Goal: Task Accomplishment & Management: Use online tool/utility

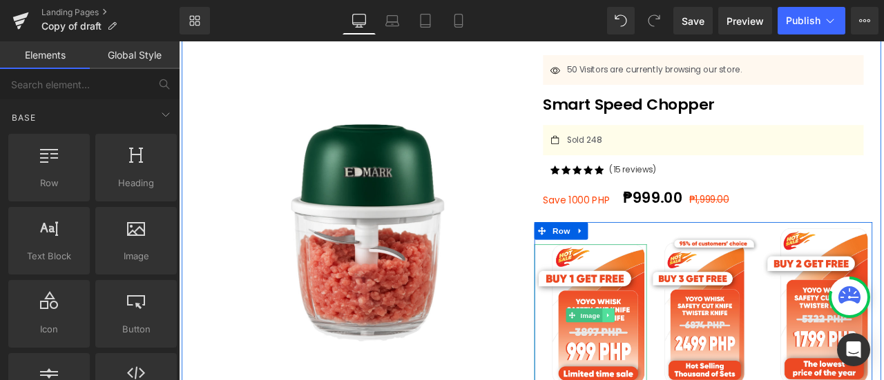
click at [681, 358] on link at bounding box center [688, 366] width 15 height 17
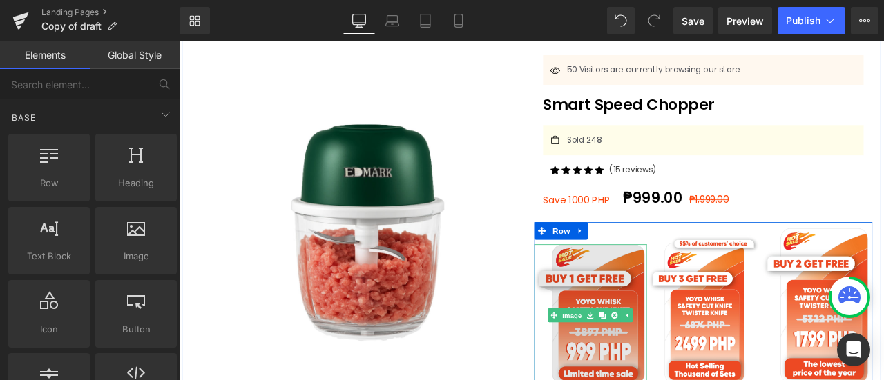
click at [664, 346] on img at bounding box center [666, 366] width 133 height 168
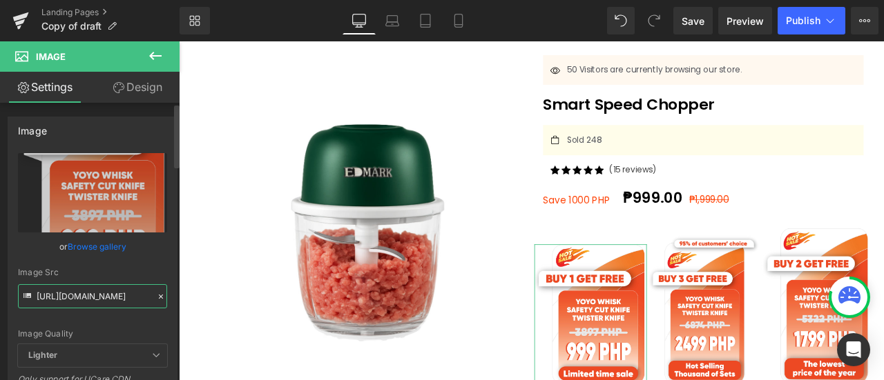
click at [124, 297] on input "[URL][DOMAIN_NAME]" at bounding box center [92, 297] width 149 height 24
paste input "5fbac114-ea22-4145-bcb0-af4e5719717c.webp?v=1760522623"
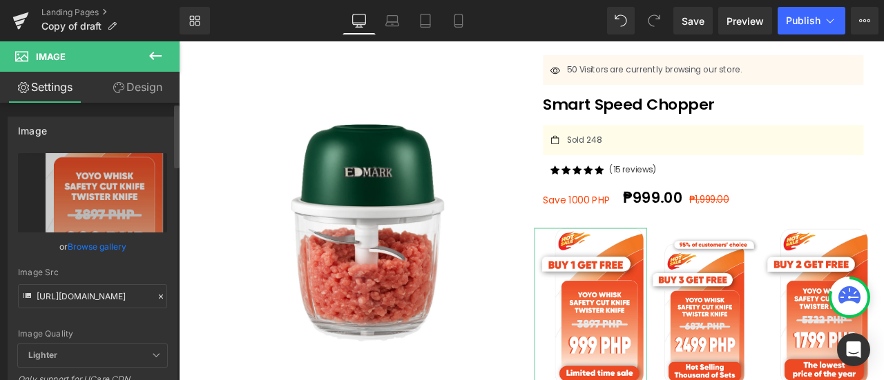
click at [148, 255] on div "Image Quality Lighter Lightest Lighter Lighter Lightest Only support for UCare …" at bounding box center [92, 248] width 149 height 191
type input "[URL][DOMAIN_NAME]"
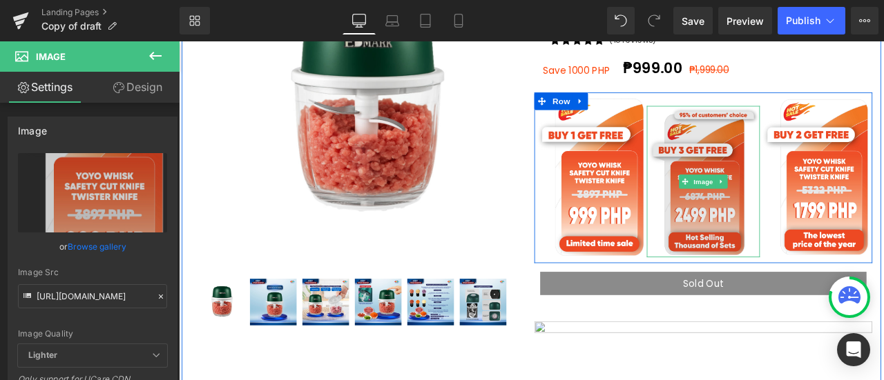
scroll to position [249, 0]
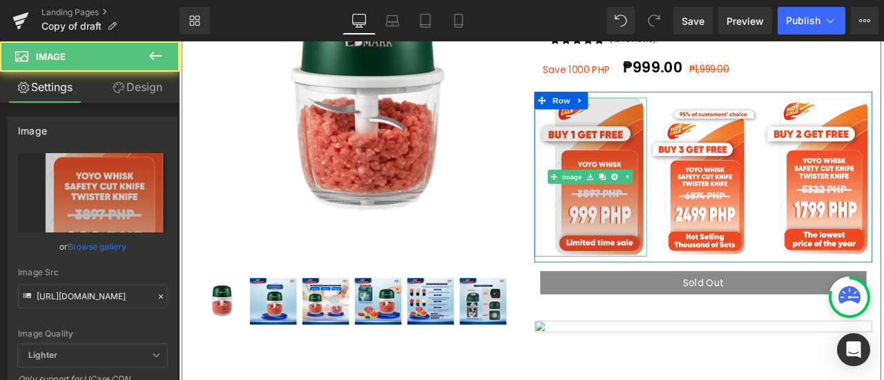
click at [718, 246] on img at bounding box center [666, 202] width 133 height 189
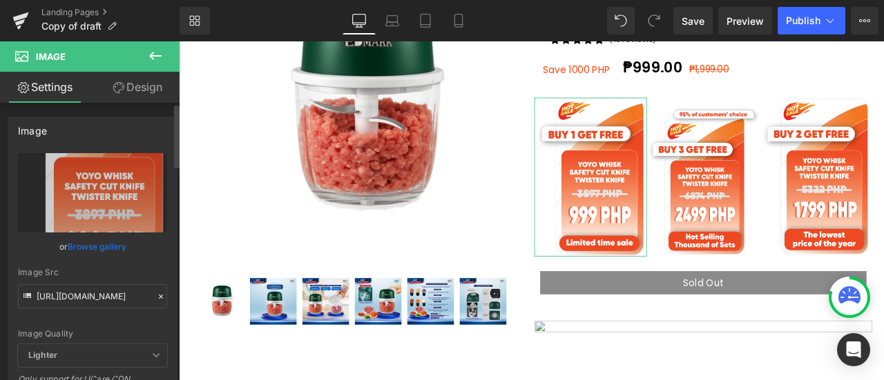
drag, startPoint x: 86, startPoint y: 318, endPoint x: 3, endPoint y: 203, distance: 142.4
click at [3, 203] on div "Image [URL][DOMAIN_NAME] Replace Image Upload image or Browse gallery Image Src…" at bounding box center [93, 308] width 186 height 405
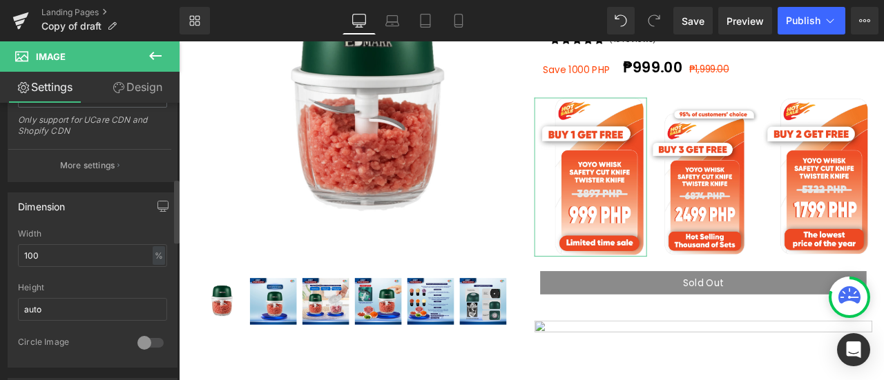
scroll to position [328, 0]
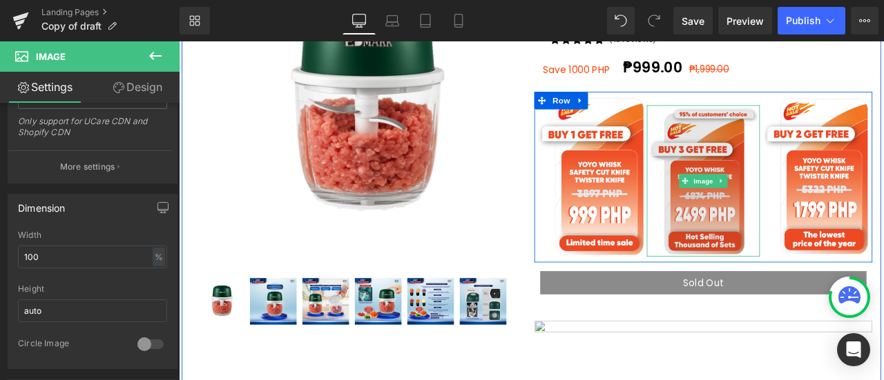
click at [775, 173] on img at bounding box center [799, 207] width 133 height 180
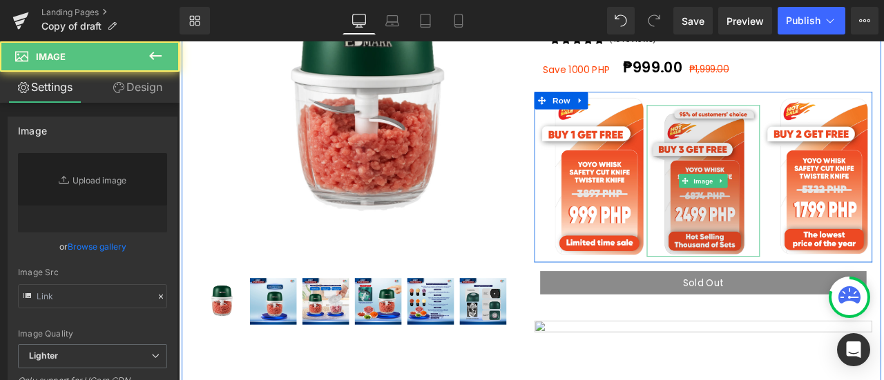
type input "[URL][DOMAIN_NAME]"
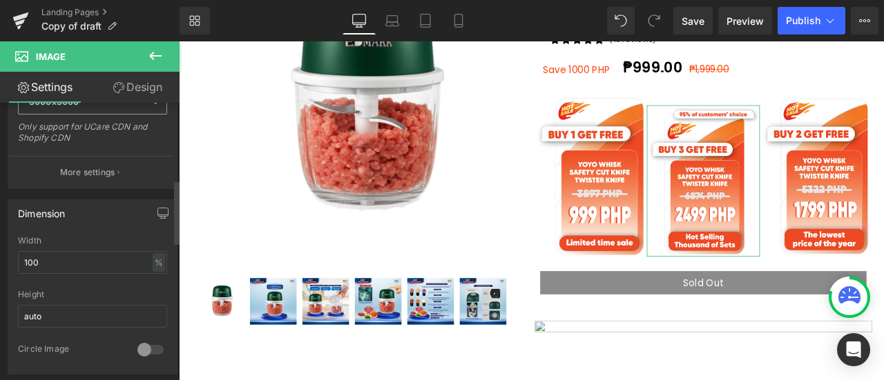
scroll to position [335, 0]
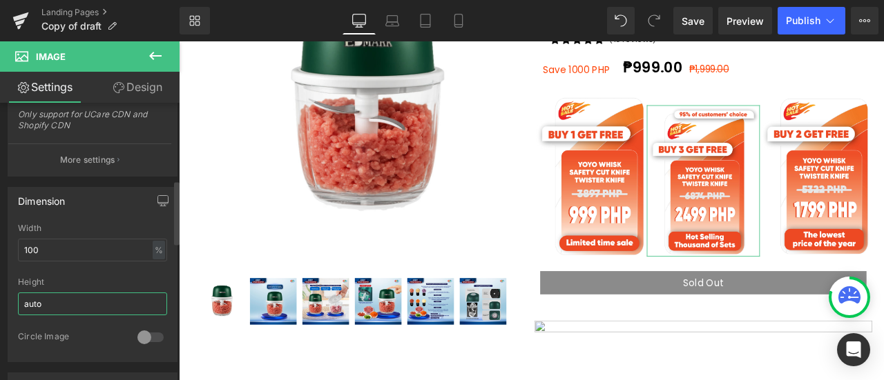
click at [75, 298] on input "auto" at bounding box center [92, 304] width 149 height 23
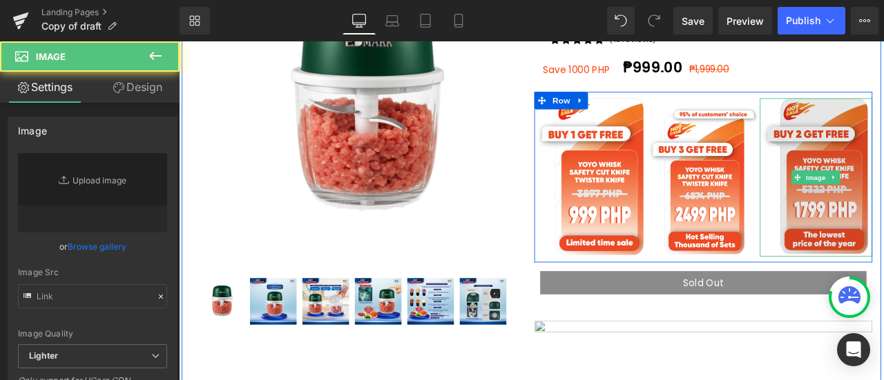
type input "[URL][DOMAIN_NAME]"
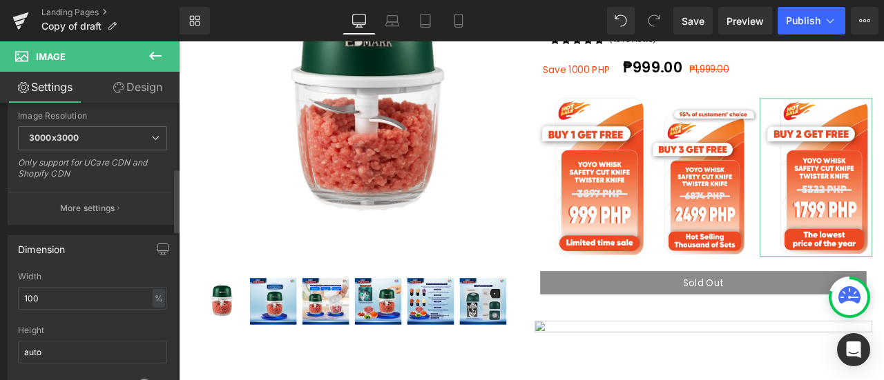
scroll to position [290, 0]
click at [79, 339] on input "auto" at bounding box center [92, 349] width 149 height 23
click at [108, 296] on input "100" at bounding box center [92, 295] width 149 height 23
click at [122, 338] on input "text" at bounding box center [92, 349] width 149 height 23
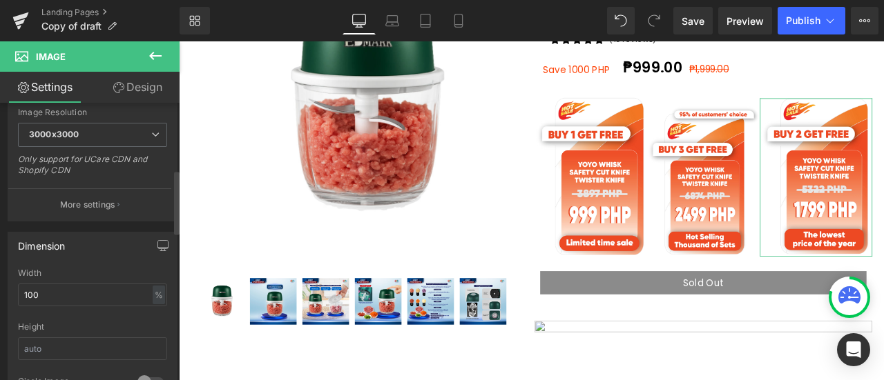
click at [126, 329] on div "Height" at bounding box center [92, 349] width 149 height 54
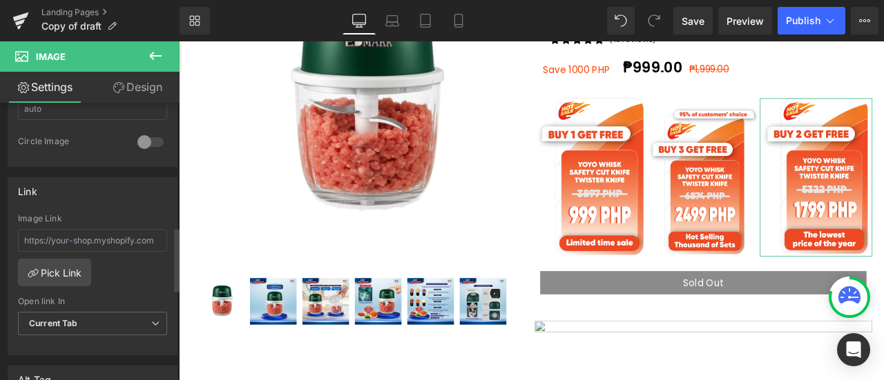
scroll to position [541, 0]
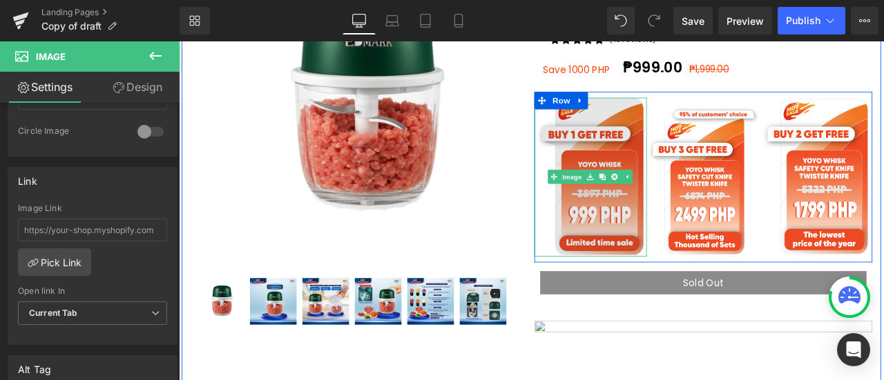
click at [664, 147] on img at bounding box center [666, 202] width 133 height 189
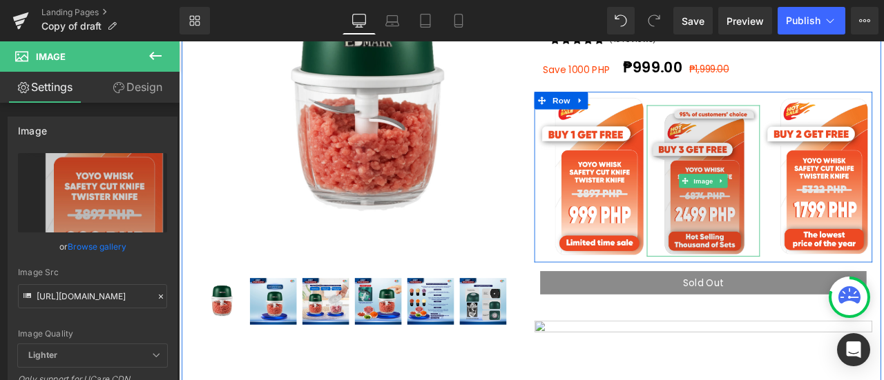
click at [811, 191] on img at bounding box center [799, 207] width 133 height 180
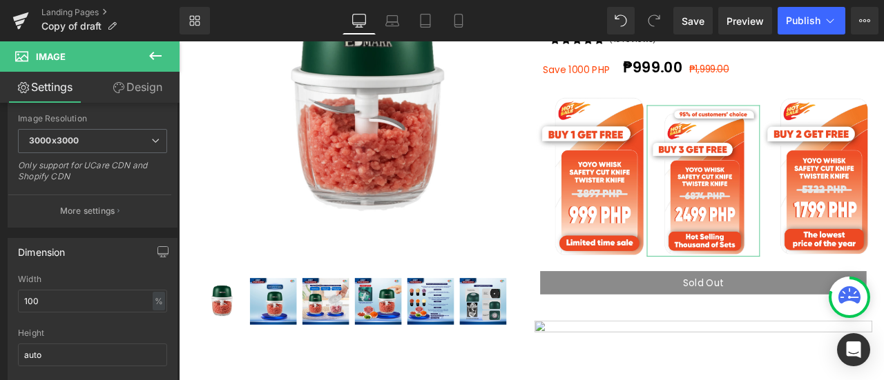
scroll to position [283, 0]
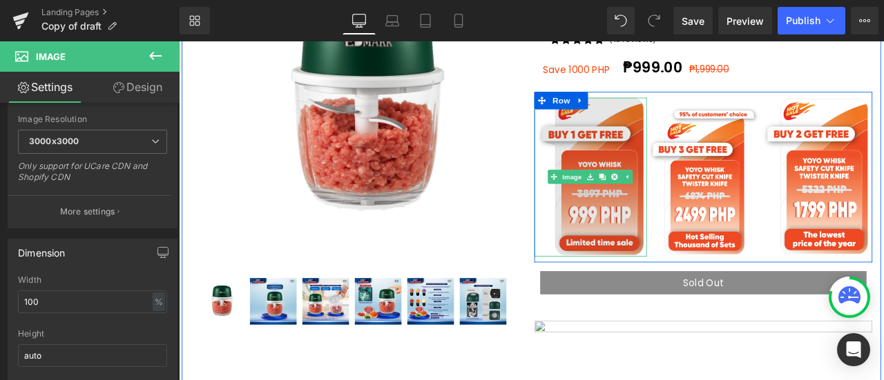
click at [666, 142] on img at bounding box center [666, 202] width 133 height 189
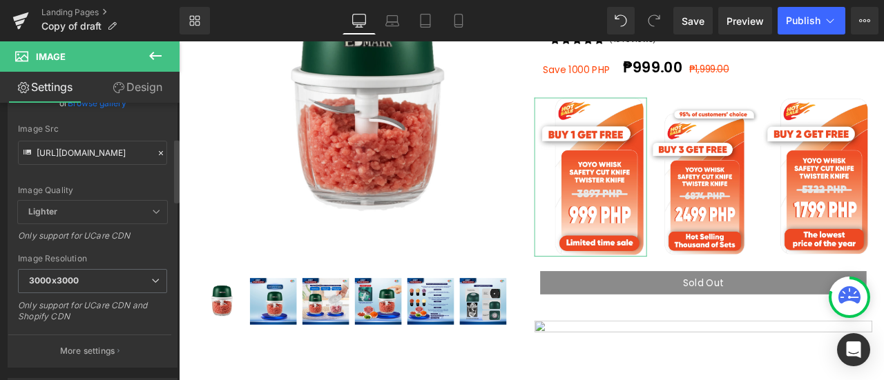
scroll to position [153, 0]
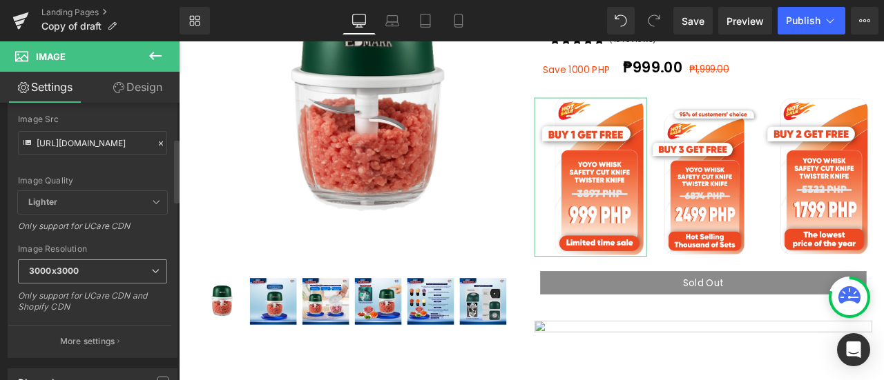
click at [97, 267] on span "3000x3000" at bounding box center [92, 272] width 149 height 24
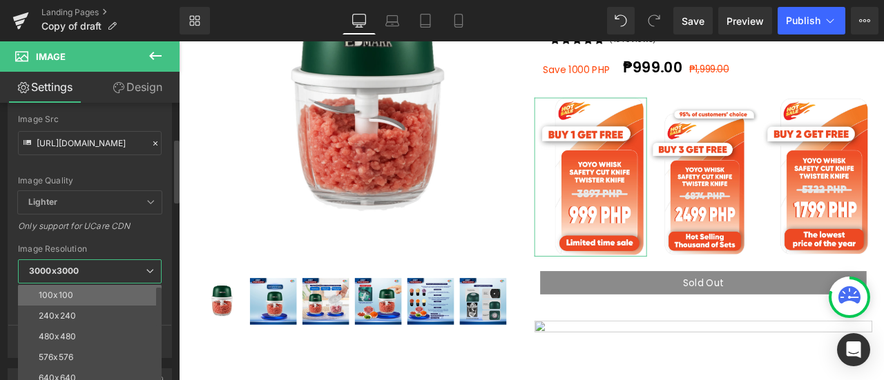
click at [96, 285] on li "100x100" at bounding box center [93, 295] width 150 height 21
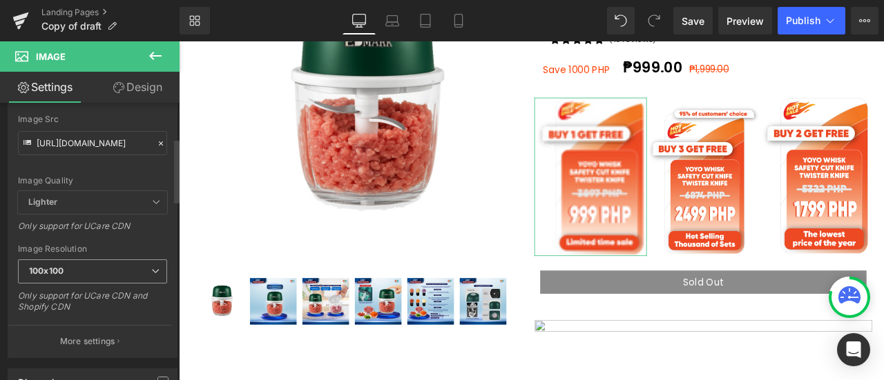
click at [99, 271] on span "100x100" at bounding box center [92, 272] width 149 height 24
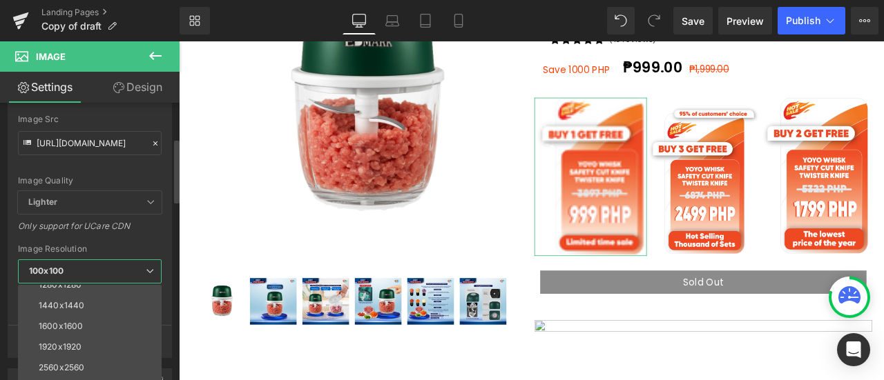
scroll to position [197, 0]
click at [135, 241] on div "[URL][DOMAIN_NAME] Replace Image Upload image or Browse gallery Image Src [URL]…" at bounding box center [89, 179] width 163 height 358
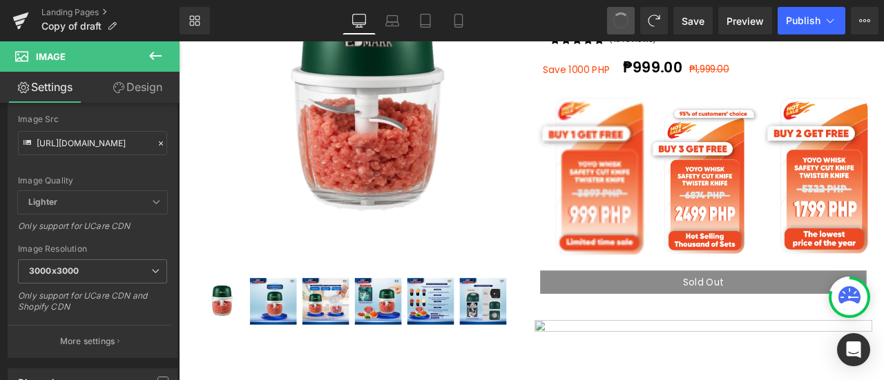
type input "[URL][DOMAIN_NAME]"
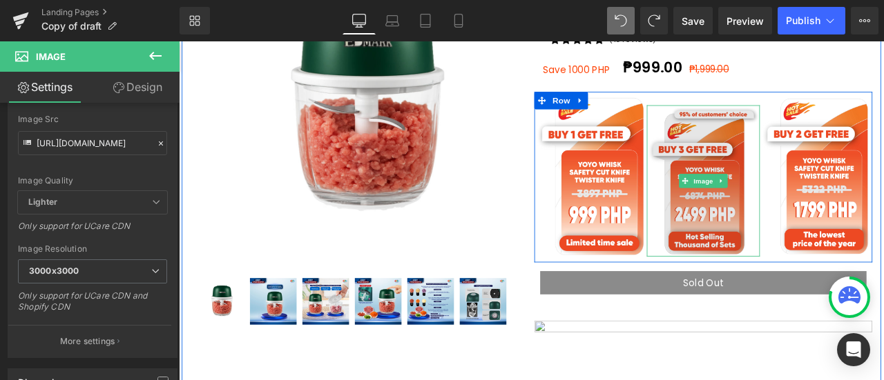
click at [773, 160] on img at bounding box center [799, 207] width 133 height 180
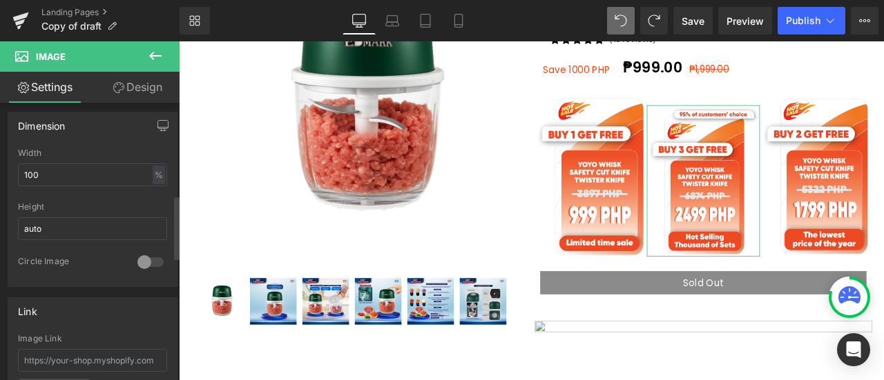
scroll to position [398, 0]
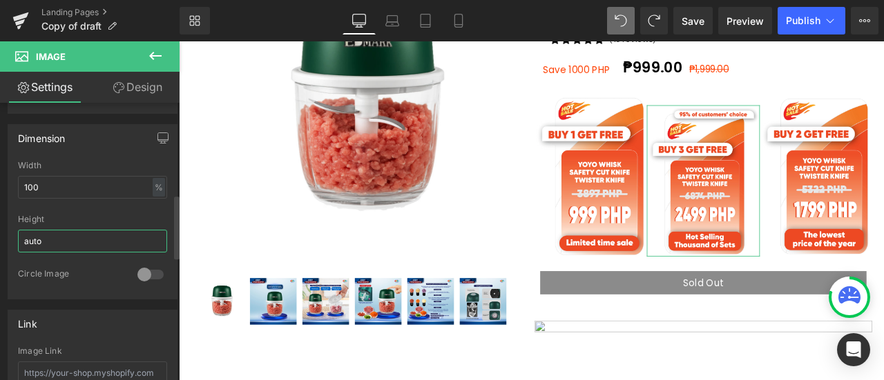
click at [88, 231] on input "auto" at bounding box center [92, 241] width 149 height 23
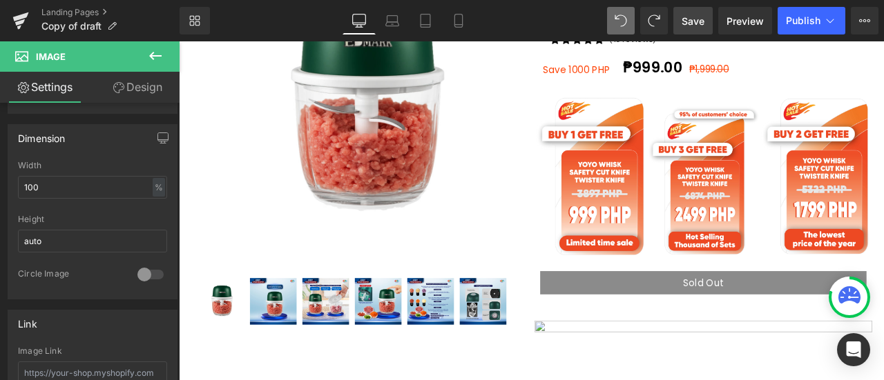
click at [702, 27] on span "Save" at bounding box center [693, 21] width 23 height 15
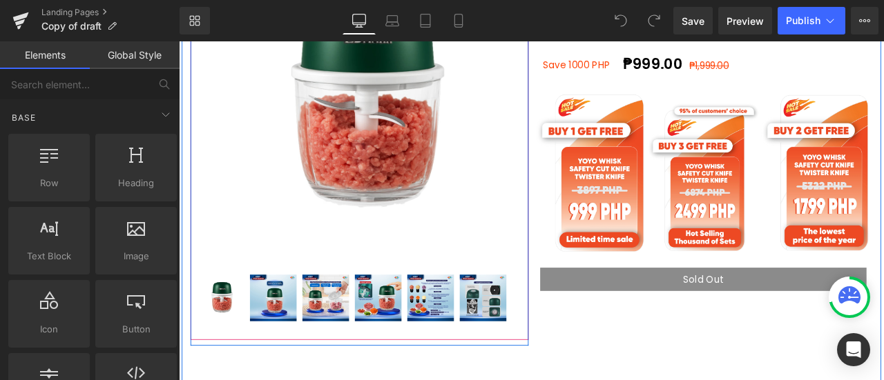
scroll to position [280, 0]
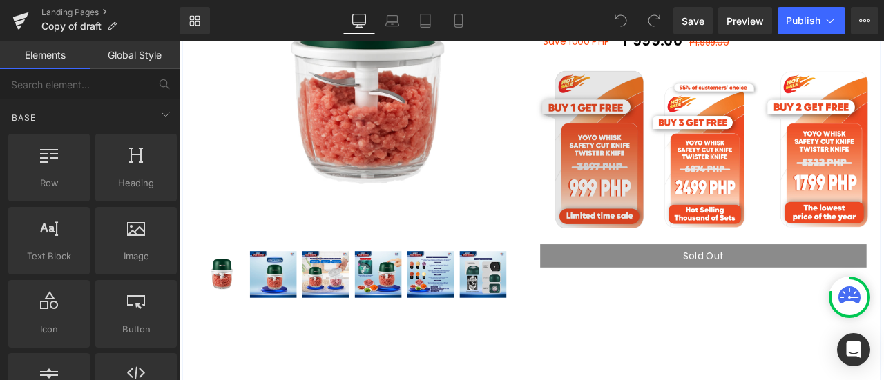
click at [686, 198] on img at bounding box center [666, 171] width 133 height 189
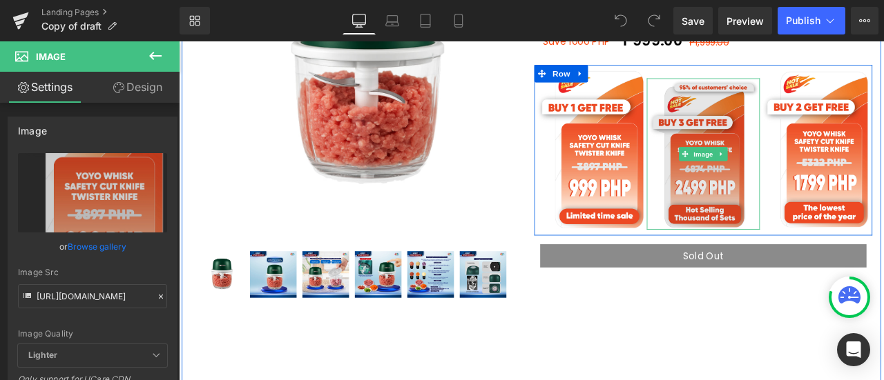
click at [832, 183] on img at bounding box center [799, 176] width 133 height 180
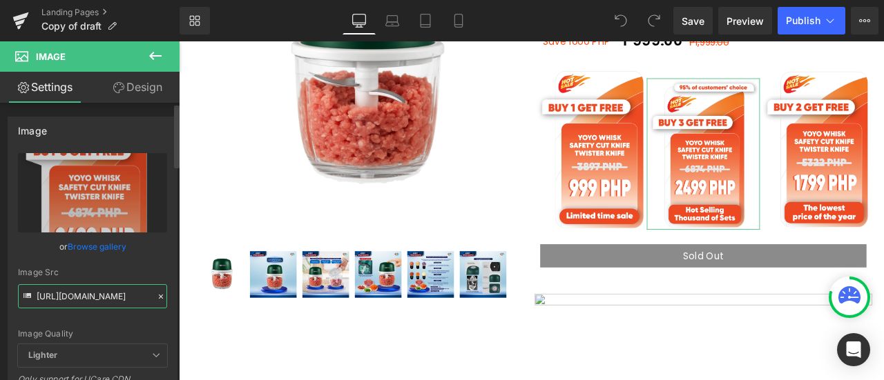
click at [119, 295] on input "[URL][DOMAIN_NAME]" at bounding box center [92, 297] width 149 height 24
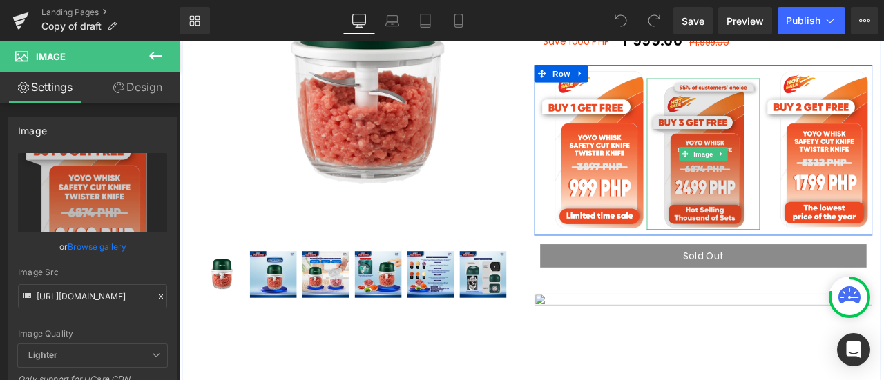
click at [822, 142] on img at bounding box center [799, 176] width 133 height 180
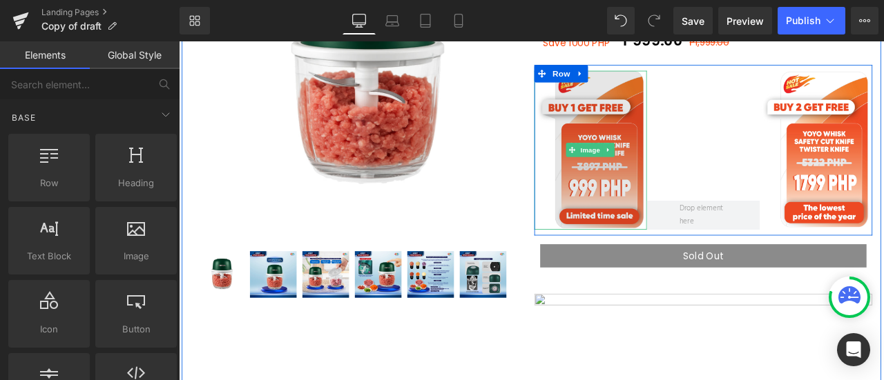
click at [655, 163] on span "Image" at bounding box center [666, 171] width 29 height 17
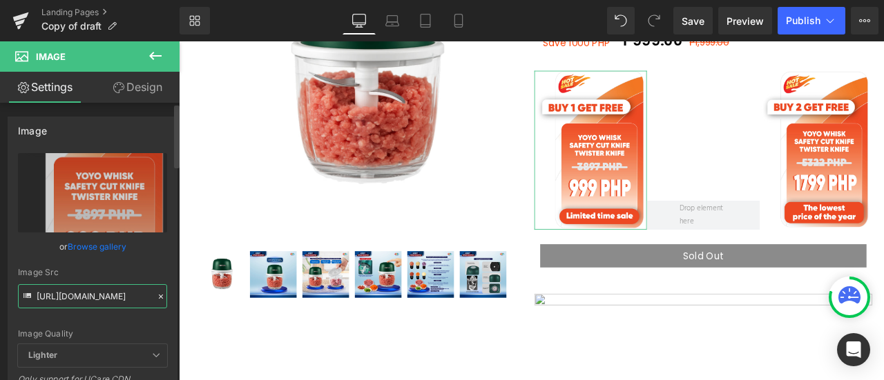
click at [88, 301] on input "[URL][DOMAIN_NAME]" at bounding box center [92, 297] width 149 height 24
paste input "text"
click at [123, 258] on link "Browse gallery" at bounding box center [97, 247] width 59 height 24
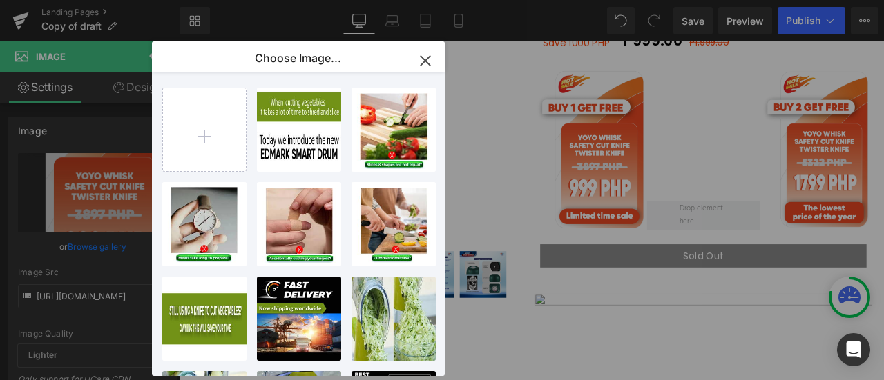
click at [434, 61] on icon "button" at bounding box center [425, 61] width 22 height 22
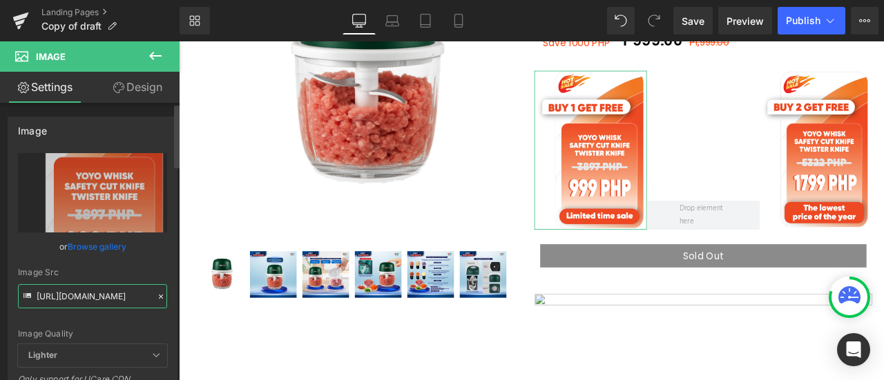
click at [143, 296] on input "[URL][DOMAIN_NAME]" at bounding box center [92, 297] width 149 height 24
paste input "2.webp?v=1760500505"
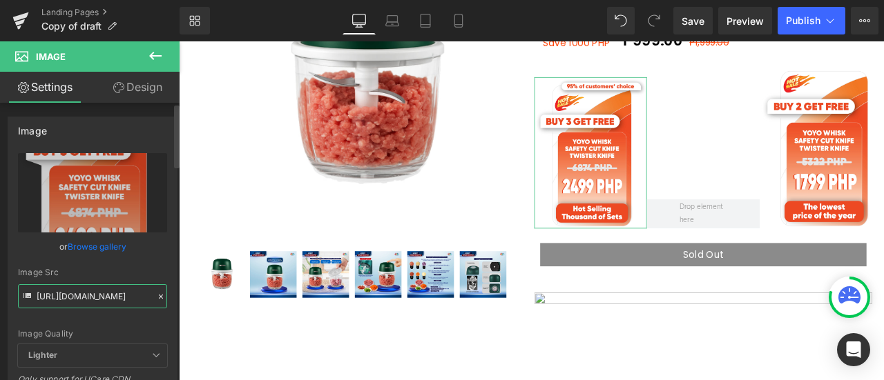
type input "[URL][DOMAIN_NAME]"
click at [143, 274] on div "Image Src" at bounding box center [92, 273] width 149 height 10
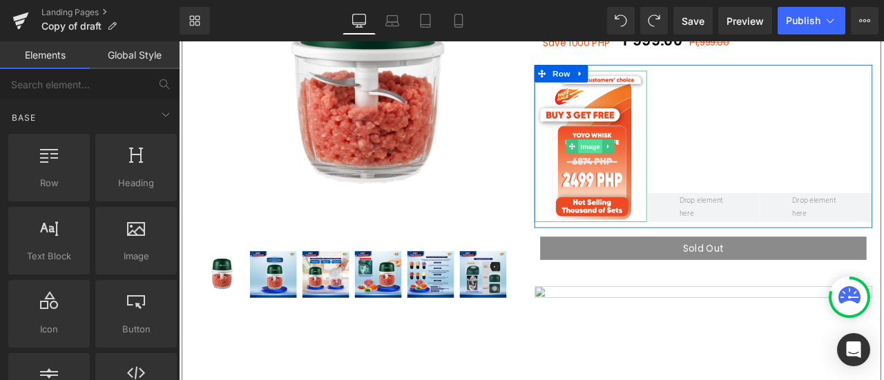
click at [659, 166] on span "Image" at bounding box center [666, 166] width 29 height 17
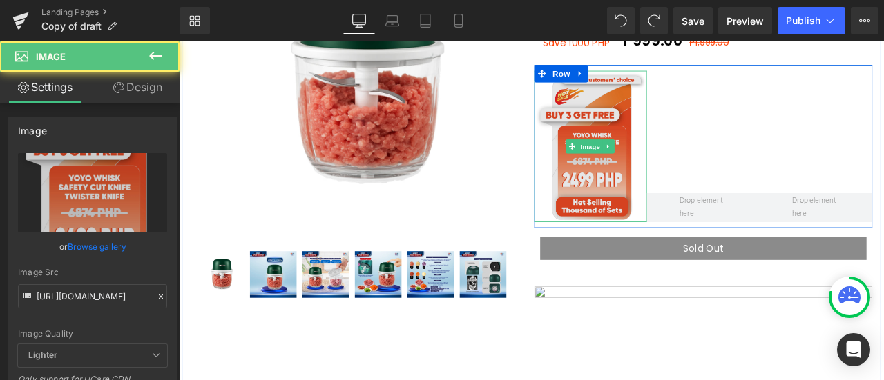
click at [677, 190] on img at bounding box center [666, 167] width 133 height 180
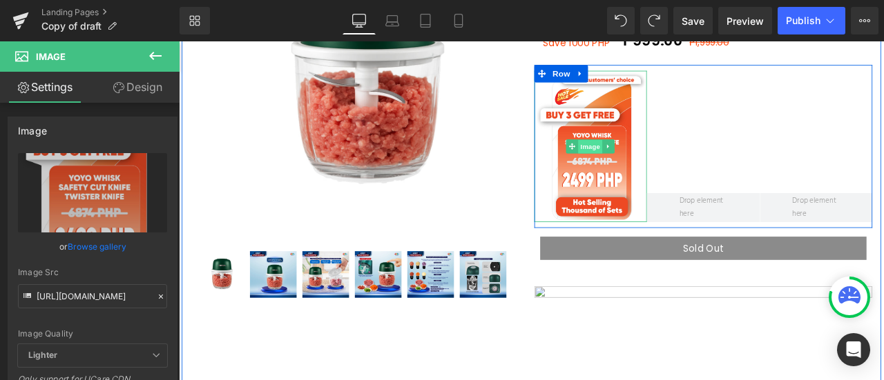
click at [662, 162] on span "Image" at bounding box center [666, 167] width 29 height 17
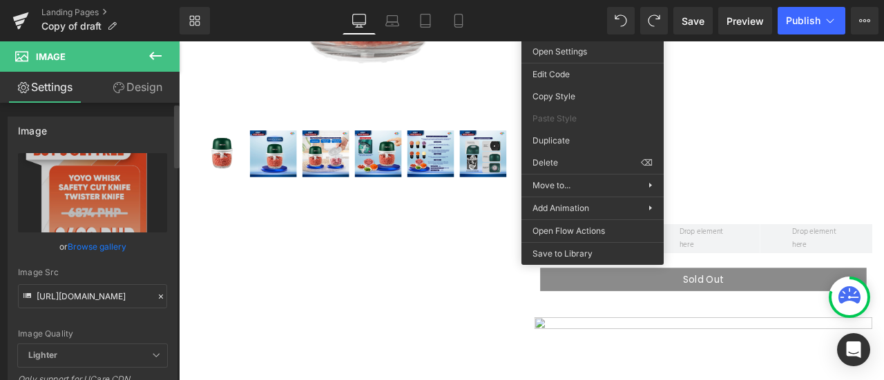
scroll to position [437, 0]
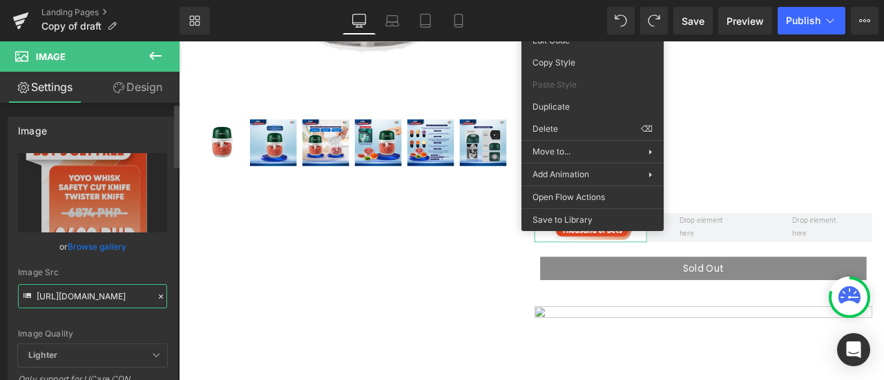
click at [128, 299] on input "[URL][DOMAIN_NAME]" at bounding box center [92, 297] width 149 height 24
paste input "text"
type input "[URL][DOMAIN_NAME]"
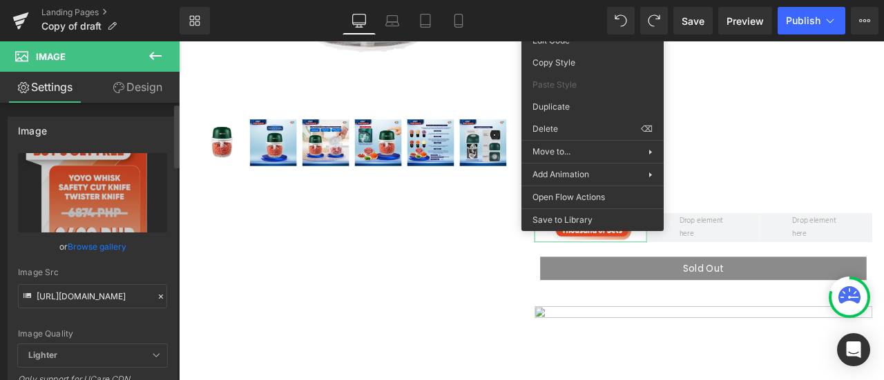
click at [151, 259] on div "Image Quality Lighter Lightest Lighter Lighter Lightest Only support for UCare …" at bounding box center [92, 248] width 149 height 191
click at [550, 21] on div "Library Desktop Desktop Laptop Tablet Mobile Save Preview Publish Scheduled Upg…" at bounding box center [532, 21] width 704 height 28
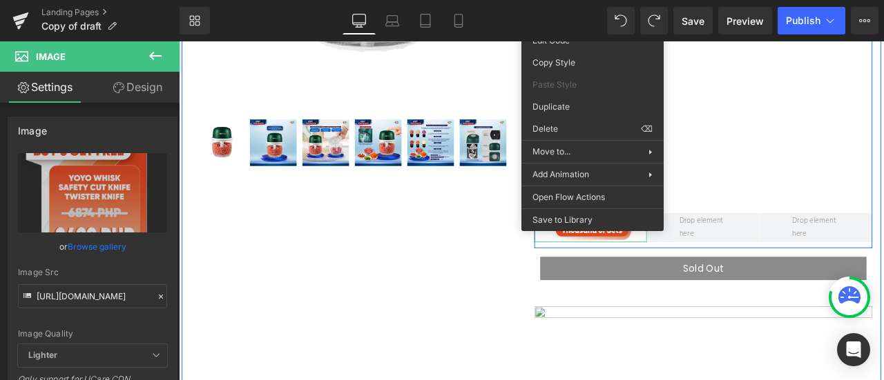
click at [820, 94] on div at bounding box center [799, 100] width 133 height 360
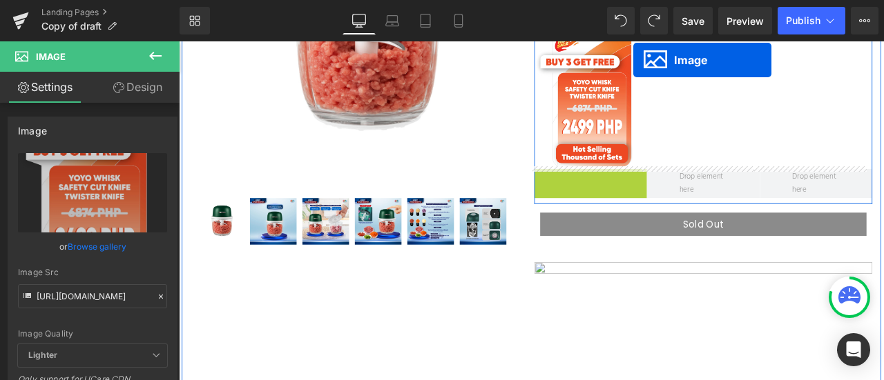
scroll to position [261, 0]
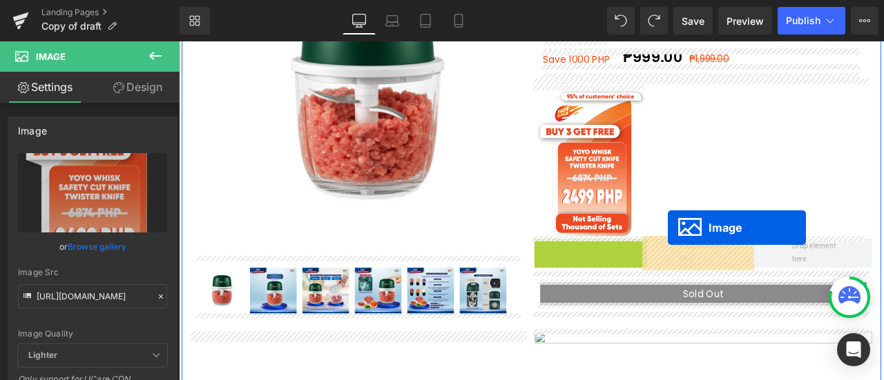
drag, startPoint x: 675, startPoint y: 334, endPoint x: 758, endPoint y: 262, distance: 109.2
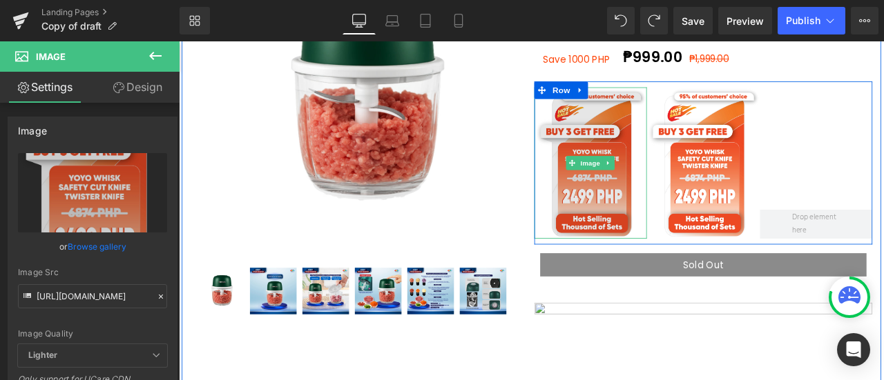
click at [654, 242] on img at bounding box center [666, 186] width 133 height 180
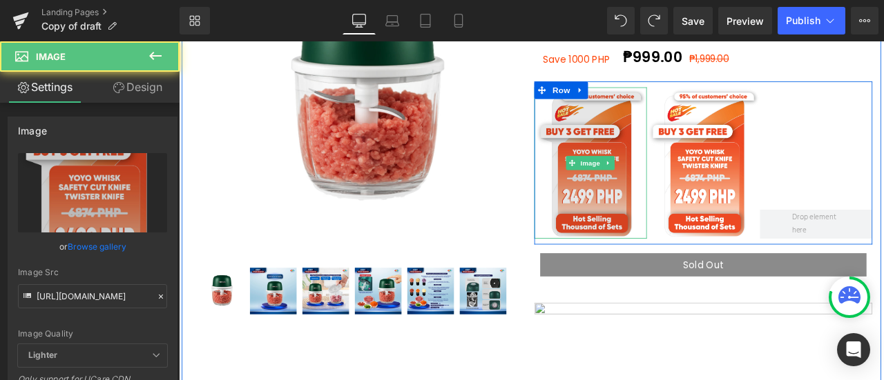
click at [666, 167] on img at bounding box center [666, 186] width 133 height 180
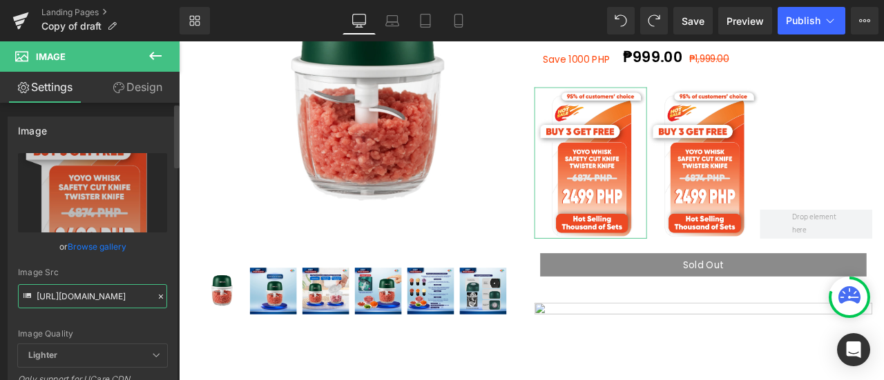
click at [101, 296] on input "[URL][DOMAIN_NAME]" at bounding box center [92, 297] width 149 height 24
paste input "1_5fbac114-ea22-4145-bcb0-af4e5719717c.webp?v=1760522623"
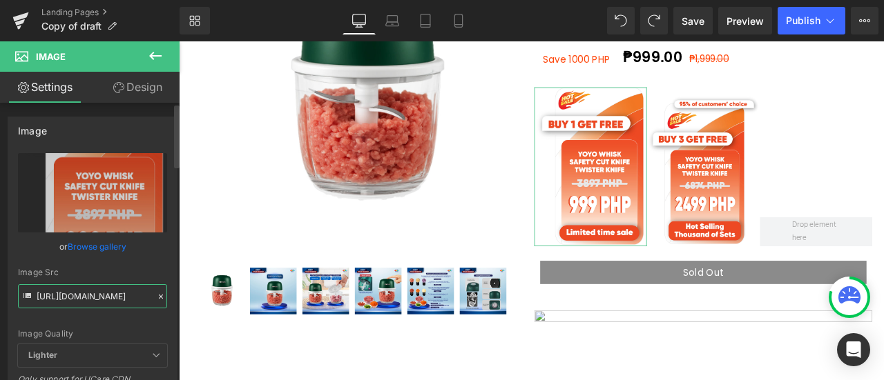
type input "[URL][DOMAIN_NAME]"
click at [137, 262] on div "Image Quality Lighter Lightest Lighter Lighter Lightest Only support for UCare …" at bounding box center [92, 248] width 149 height 191
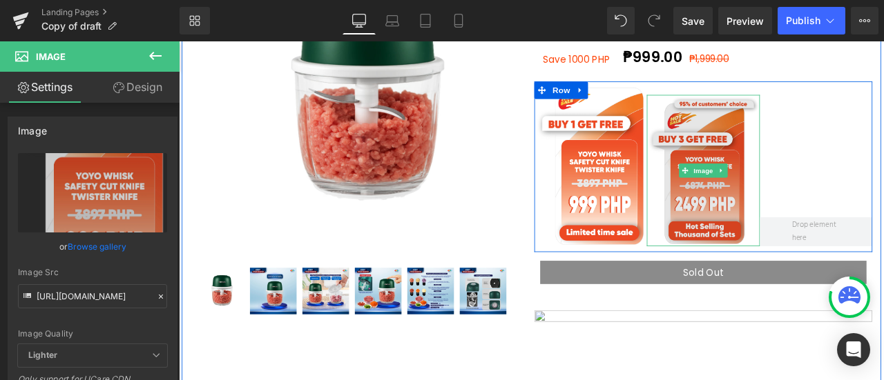
click at [855, 204] on img at bounding box center [799, 195] width 133 height 180
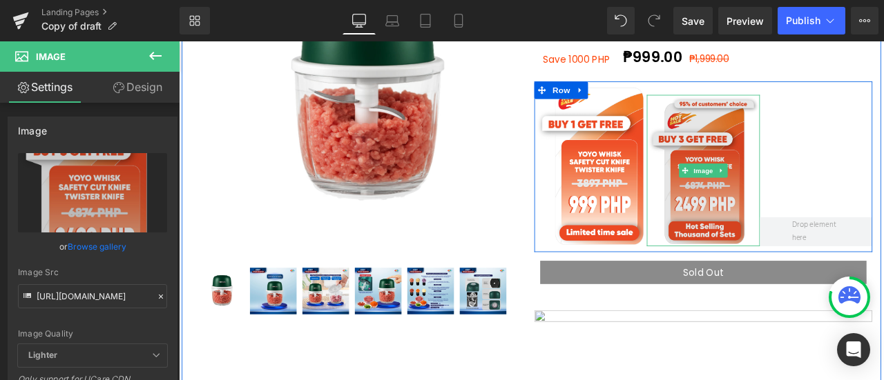
click at [753, 193] on img at bounding box center [799, 195] width 133 height 180
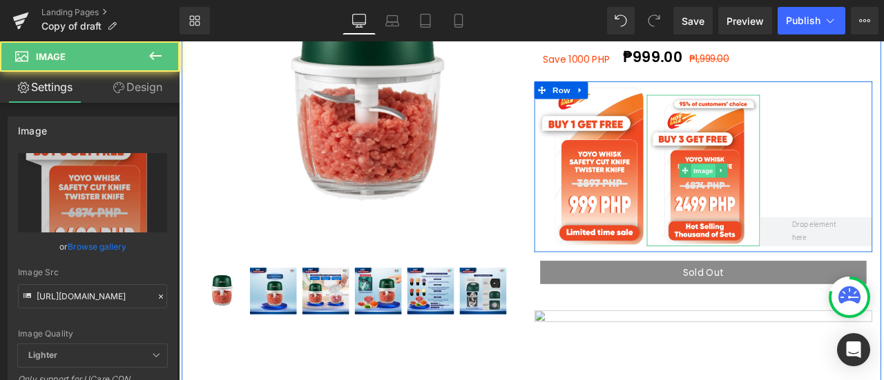
click at [793, 194] on span "Image" at bounding box center [800, 195] width 29 height 17
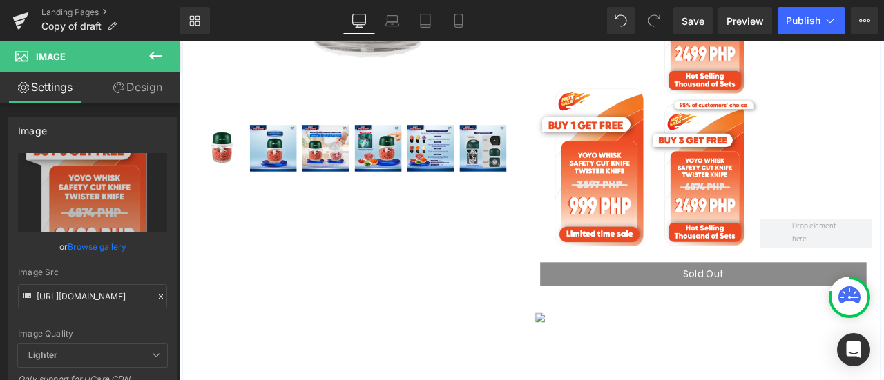
scroll to position [437, 0]
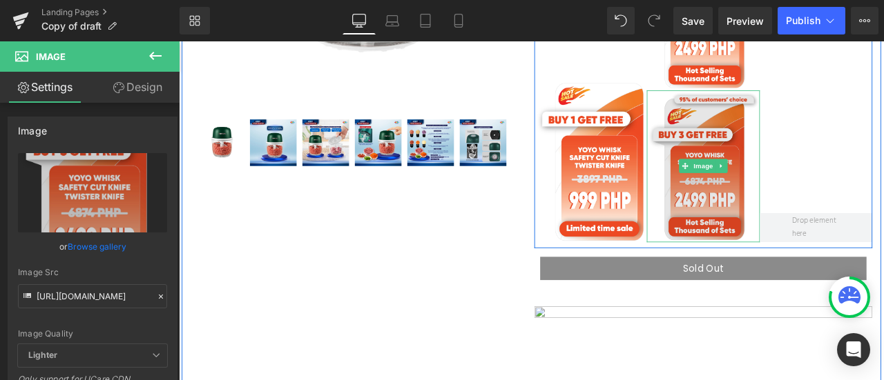
click at [808, 217] on img at bounding box center [799, 189] width 133 height 180
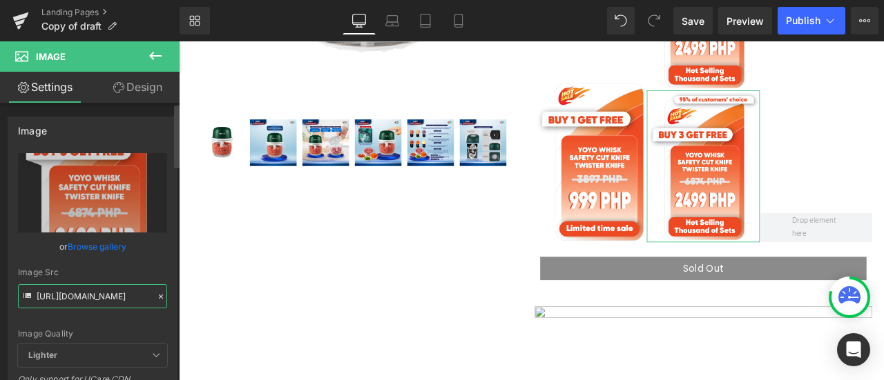
click at [118, 291] on input "[URL][DOMAIN_NAME]" at bounding box center [92, 297] width 149 height 24
paste input "3"
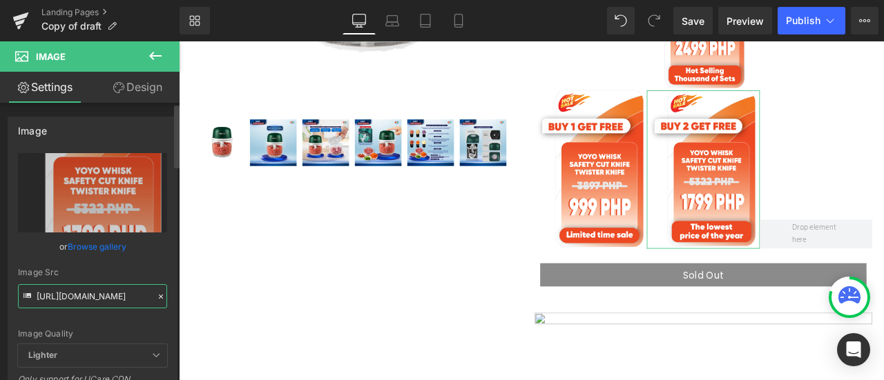
type input "[URL][DOMAIN_NAME]"
click at [141, 266] on div "Image Quality Lighter Lightest Lighter Lighter Lightest Only support for UCare …" at bounding box center [92, 248] width 149 height 191
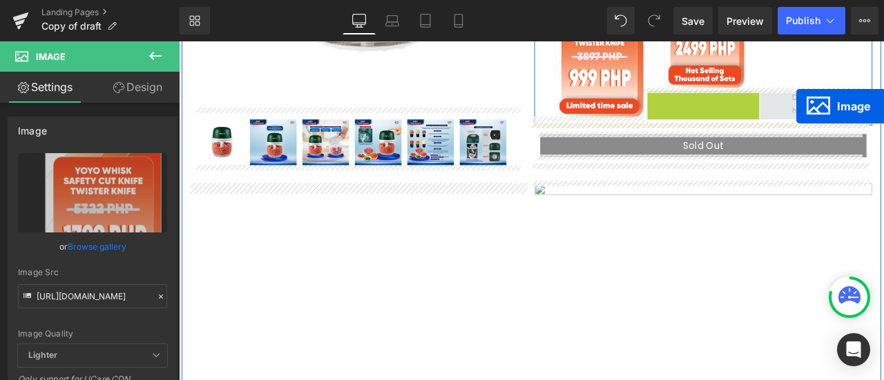
drag, startPoint x: 804, startPoint y: 188, endPoint x: 910, endPoint y: 118, distance: 127.2
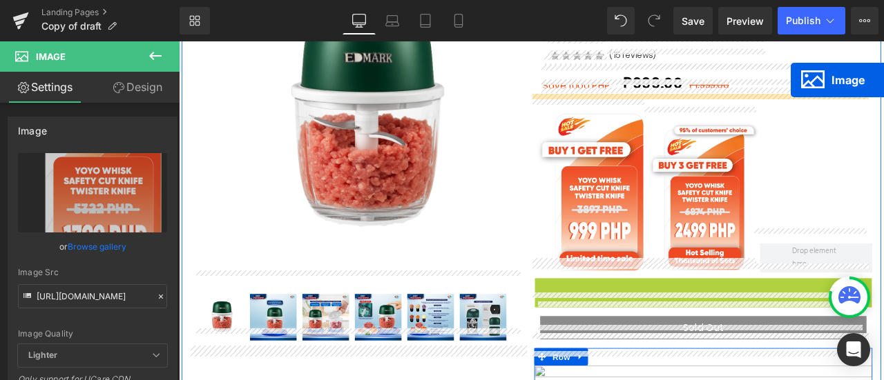
scroll to position [161, 0]
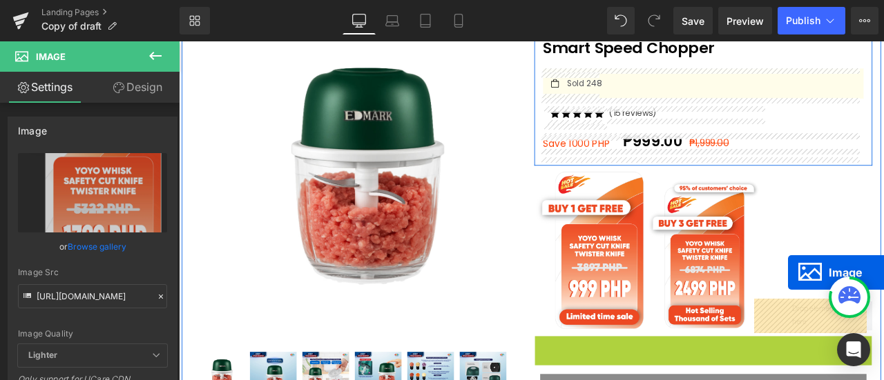
drag, startPoint x: 787, startPoint y: 389, endPoint x: 900, endPoint y: 316, distance: 134.8
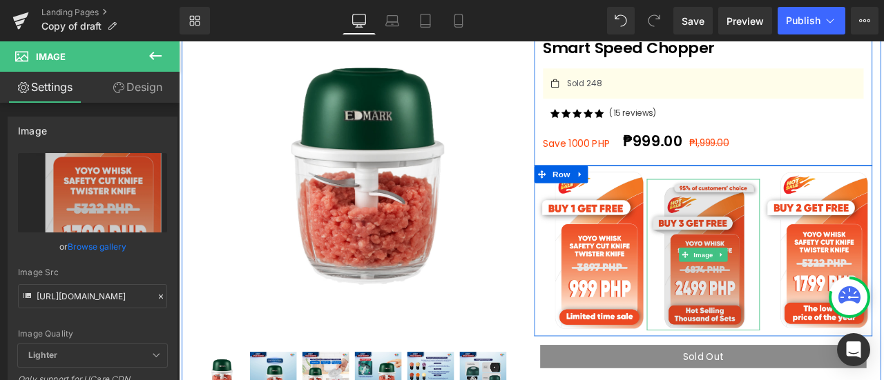
click at [805, 260] on img at bounding box center [799, 295] width 133 height 180
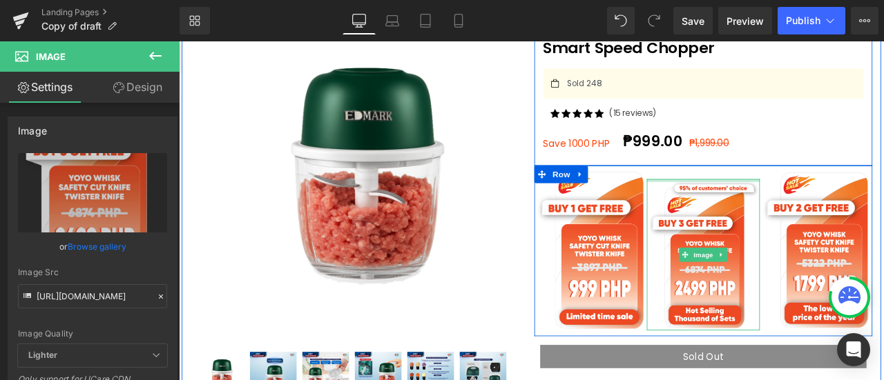
click at [796, 205] on div at bounding box center [799, 206] width 133 height 3
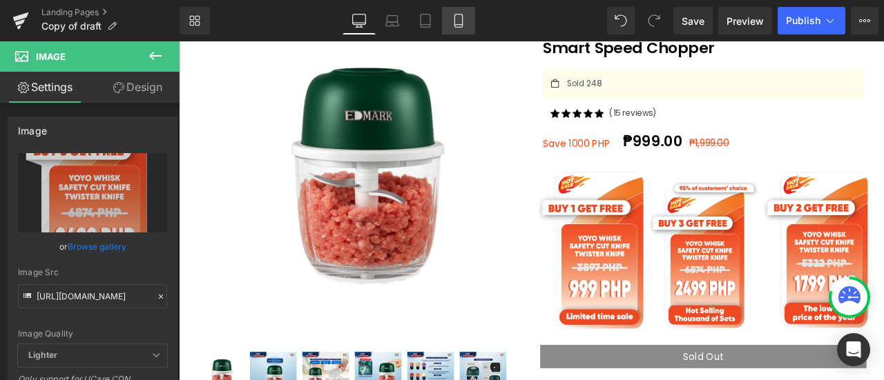
click at [461, 17] on icon at bounding box center [459, 21] width 14 height 14
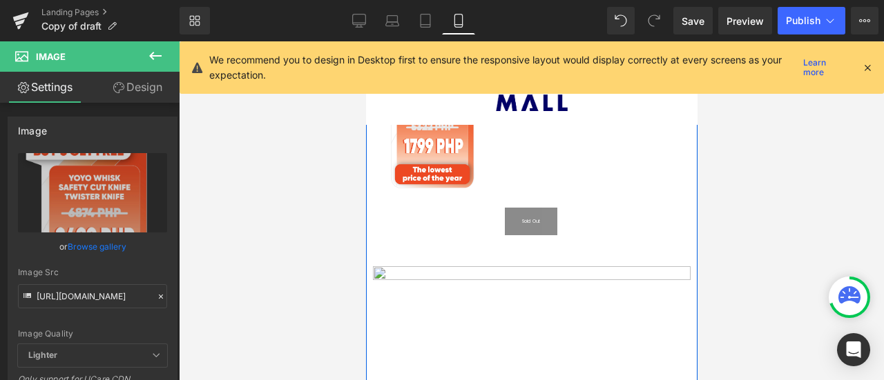
scroll to position [1108, 0]
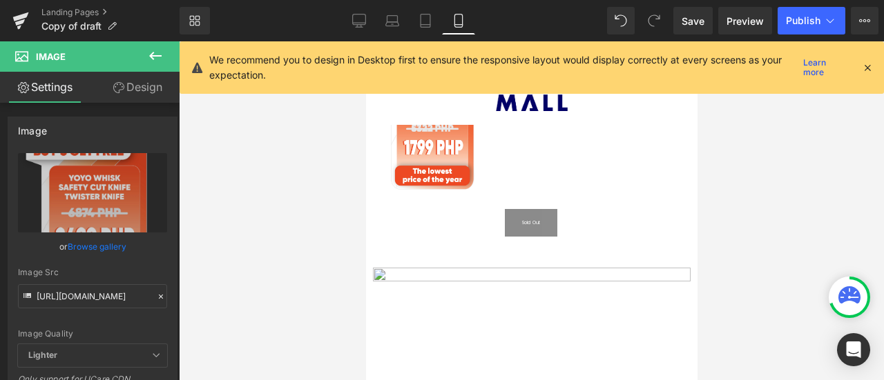
click at [137, 84] on link "Design" at bounding box center [138, 87] width 90 height 31
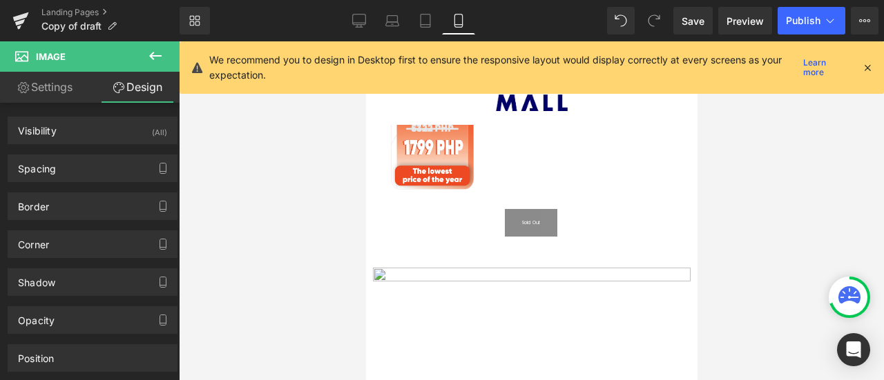
click at [46, 99] on link "Settings" at bounding box center [45, 87] width 90 height 31
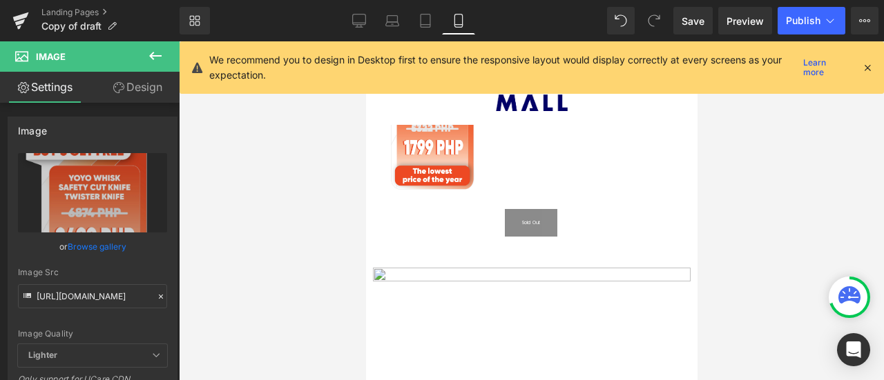
click at [164, 49] on button at bounding box center [155, 56] width 48 height 30
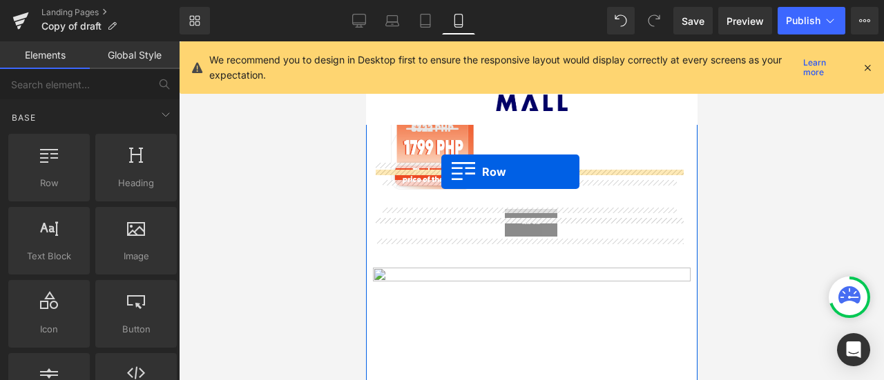
drag, startPoint x: 421, startPoint y: 220, endPoint x: 441, endPoint y: 172, distance: 51.7
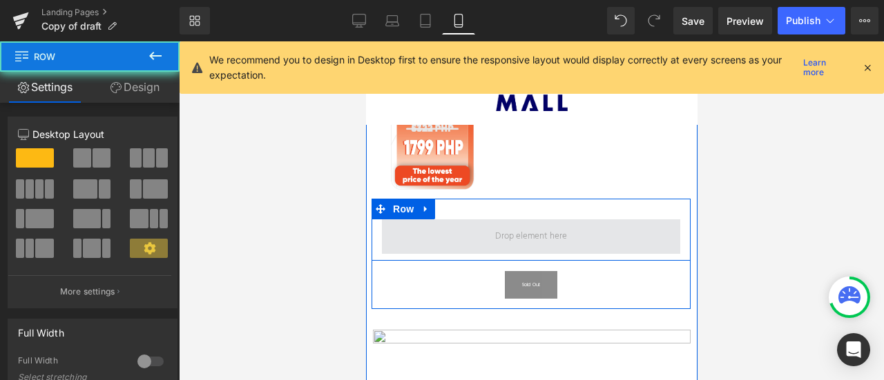
click at [463, 221] on span at bounding box center [530, 237] width 298 height 35
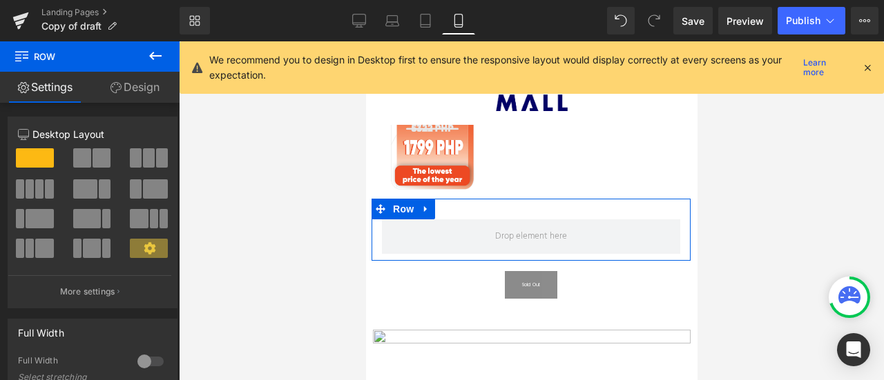
click at [143, 166] on span at bounding box center [149, 157] width 12 height 19
type input "1200"
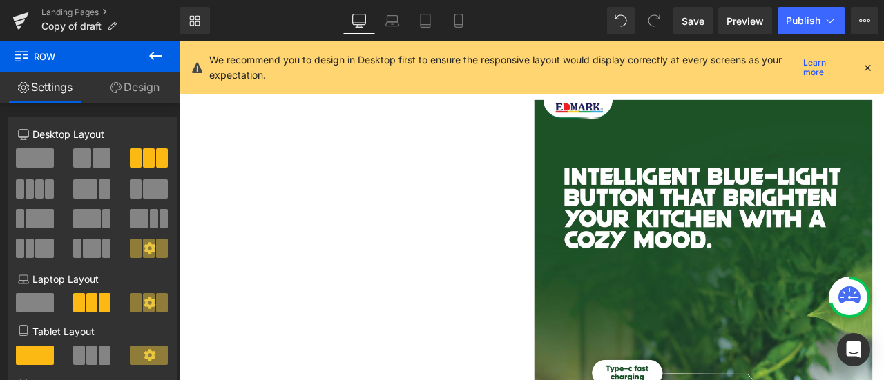
scroll to position [378, 0]
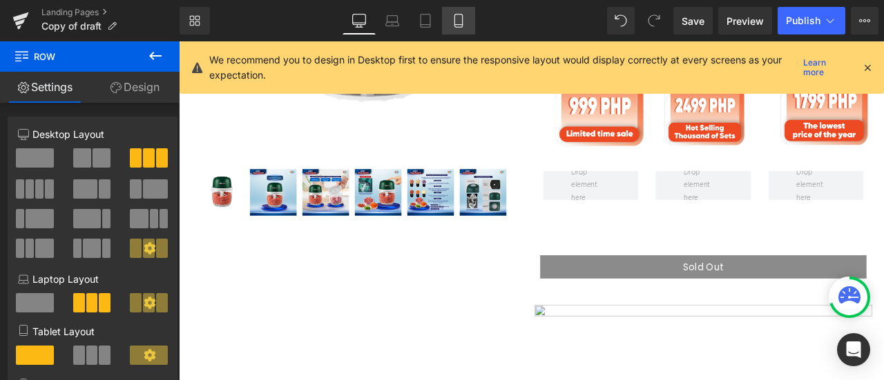
click at [454, 23] on icon at bounding box center [458, 21] width 8 height 13
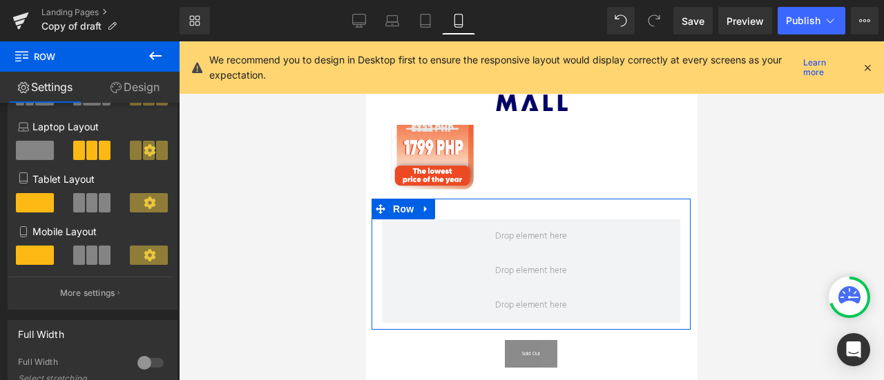
scroll to position [153, 0]
click at [92, 256] on span at bounding box center [92, 254] width 12 height 19
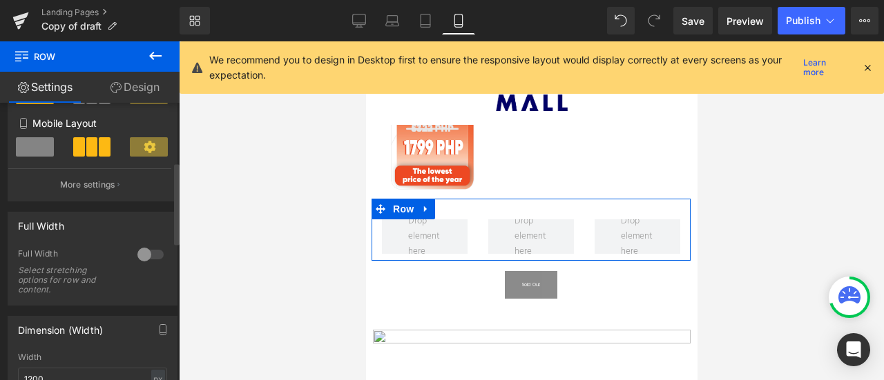
scroll to position [311, 0]
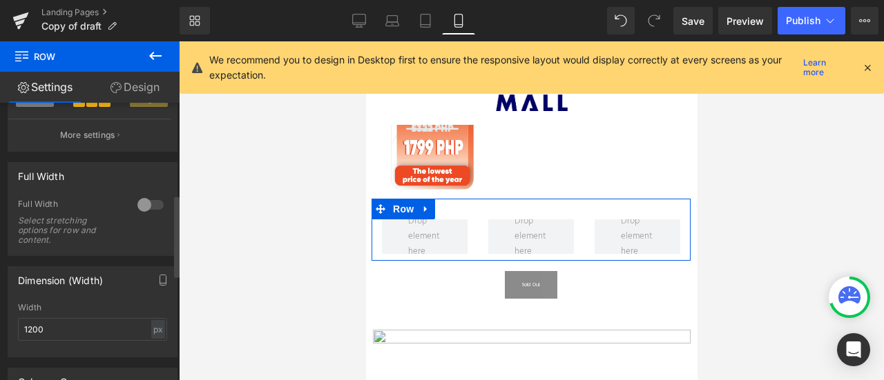
click at [135, 206] on div at bounding box center [150, 205] width 33 height 22
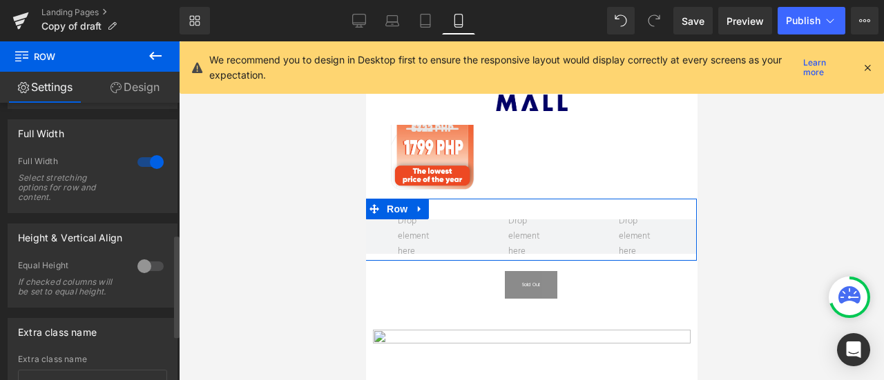
scroll to position [354, 0]
click at [134, 267] on div at bounding box center [150, 267] width 33 height 22
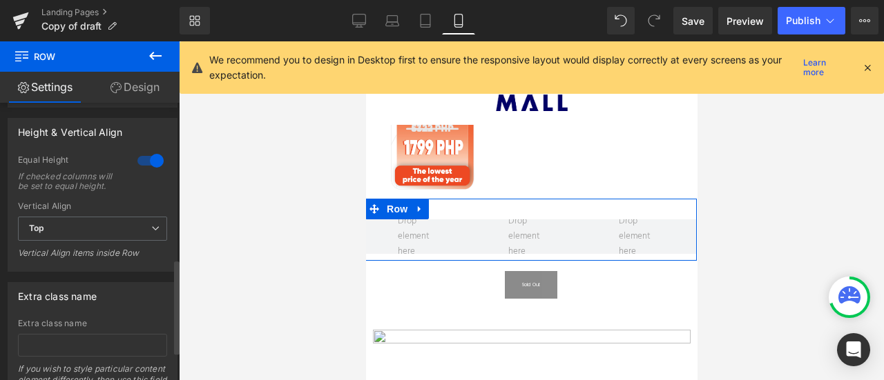
scroll to position [460, 0]
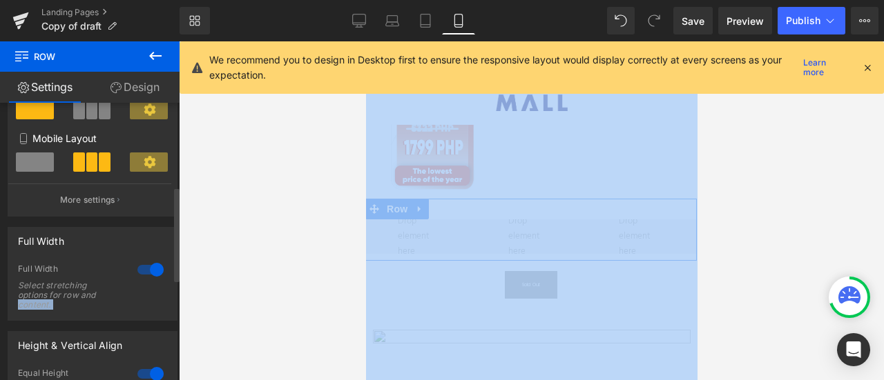
drag, startPoint x: 118, startPoint y: 295, endPoint x: 97, endPoint y: 303, distance: 23.0
click at [80, 319] on div "4+4+4 12+12+12 4+4+4 Column Size Customizer 4+4+4 Desktop Layout Laptop Layout …" at bounding box center [93, 244] width 186 height 774
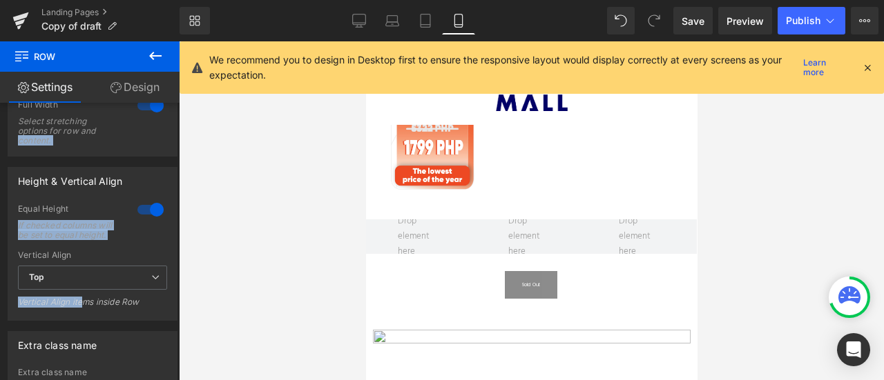
click at [388, 201] on link "Row" at bounding box center [395, 209] width 37 height 17
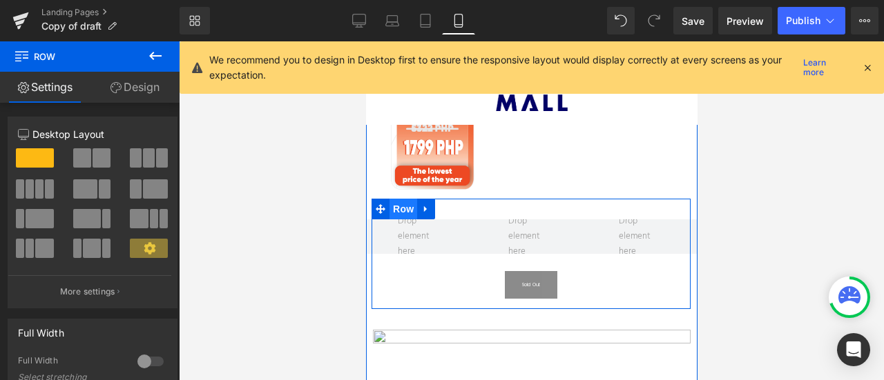
click at [405, 199] on span "Row" at bounding box center [403, 209] width 28 height 21
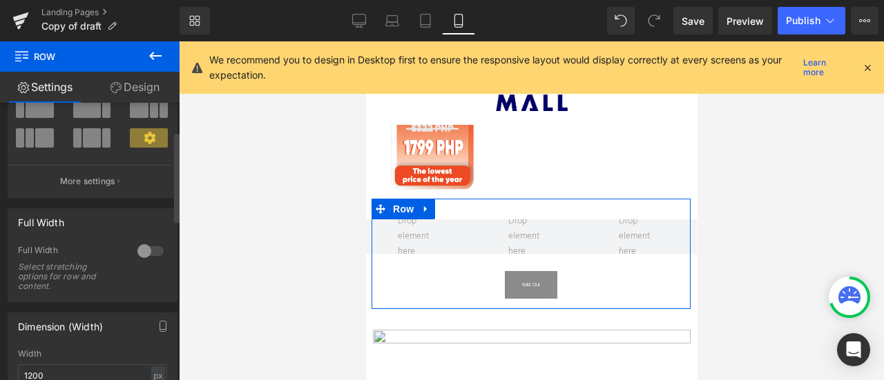
scroll to position [70, 0]
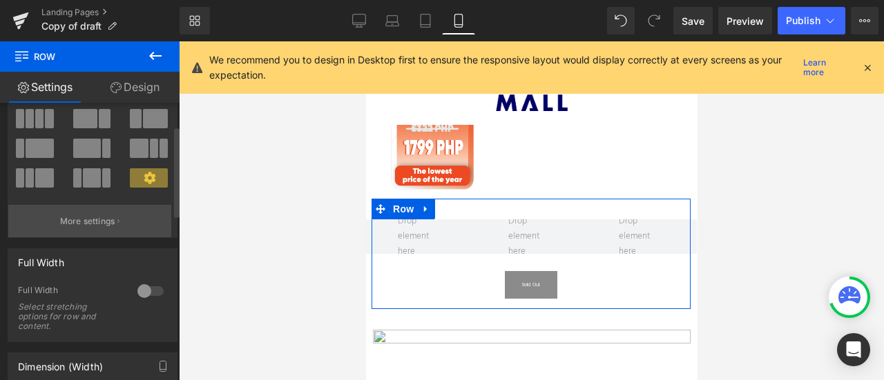
click at [90, 220] on p "More settings" at bounding box center [87, 221] width 55 height 12
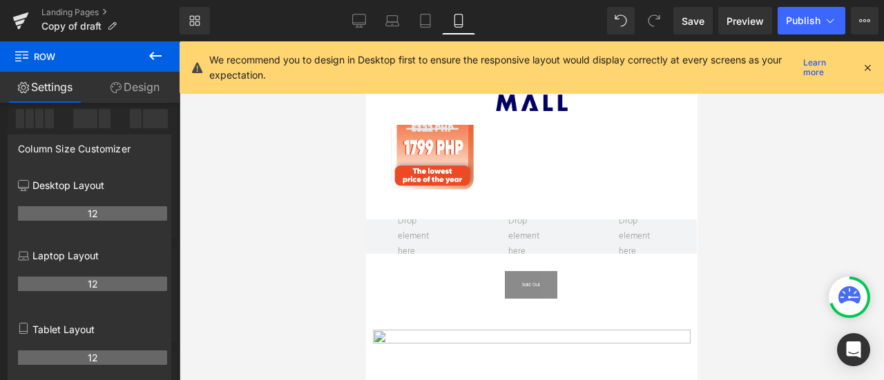
click at [160, 52] on icon at bounding box center [155, 56] width 17 height 17
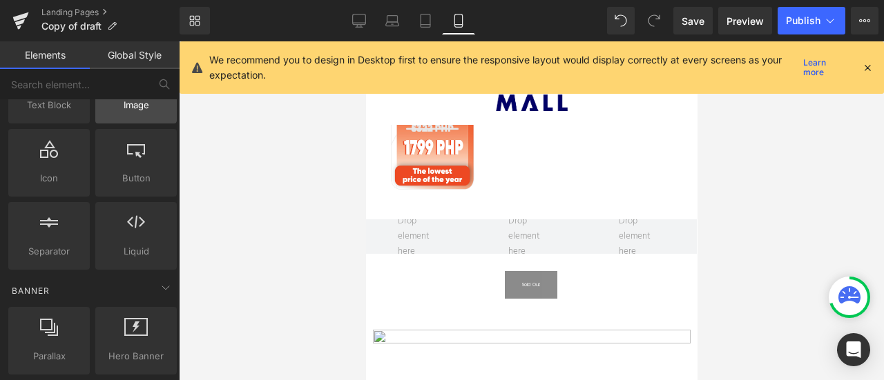
scroll to position [156, 0]
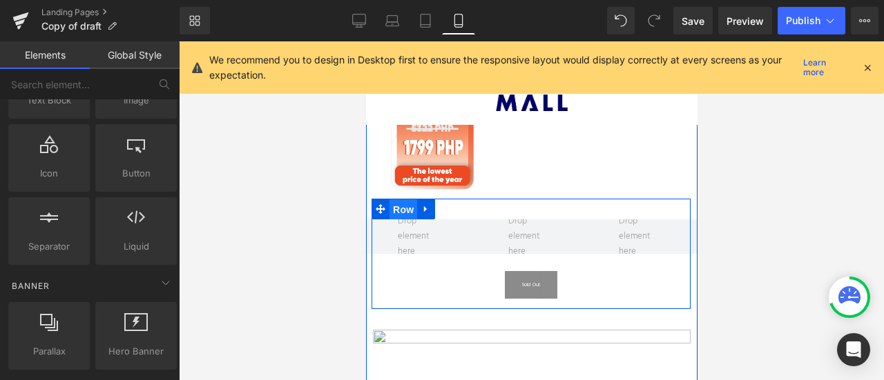
click at [412, 200] on span "Row" at bounding box center [403, 210] width 28 height 21
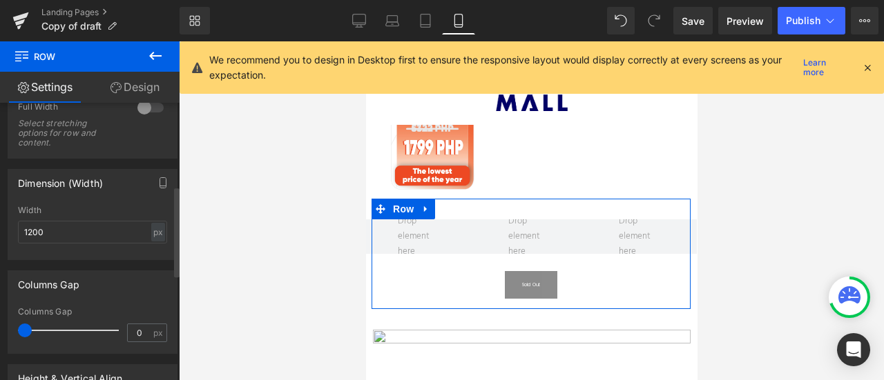
scroll to position [255, 0]
click at [134, 326] on input "0" at bounding box center [140, 332] width 24 height 17
type input "5"
click at [135, 308] on div "Columns Gap" at bounding box center [92, 312] width 149 height 10
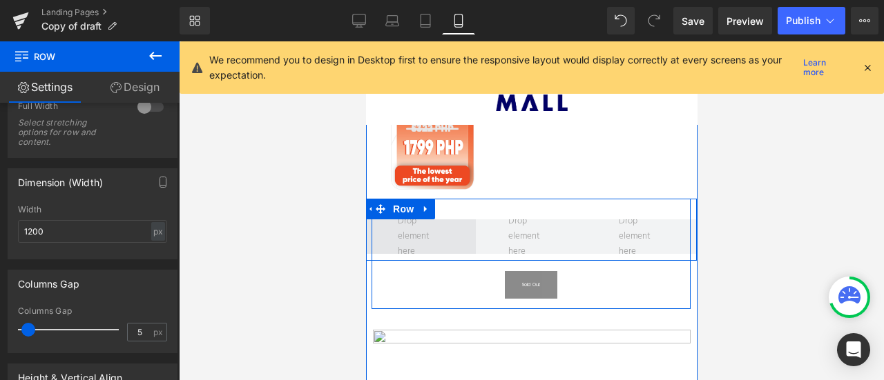
click at [439, 218] on span at bounding box center [419, 237] width 55 height 52
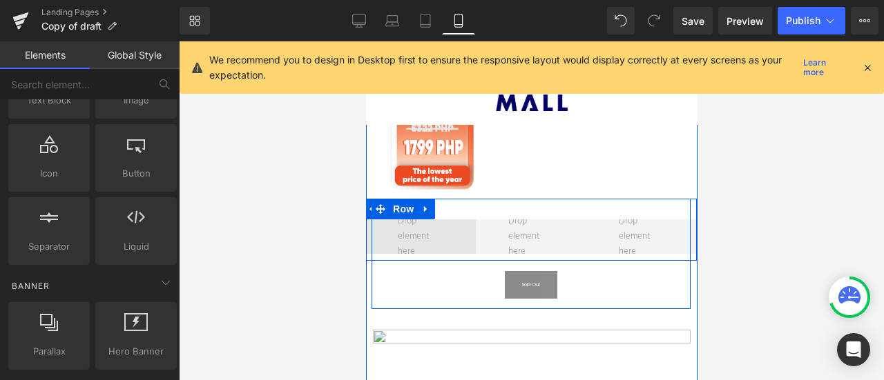
click at [407, 211] on span at bounding box center [419, 237] width 55 height 52
click at [412, 213] on span at bounding box center [419, 237] width 55 height 52
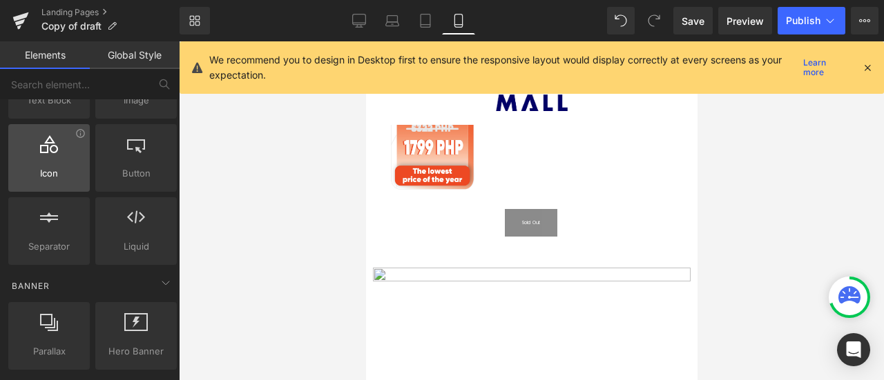
scroll to position [0, 0]
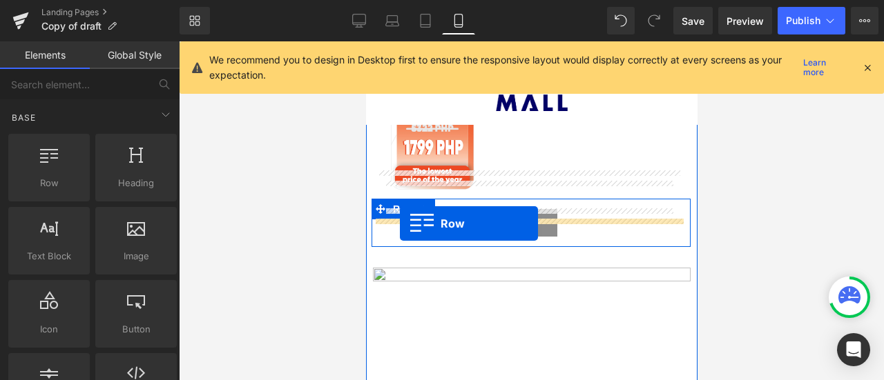
drag, startPoint x: 421, startPoint y: 215, endPoint x: 399, endPoint y: 224, distance: 23.9
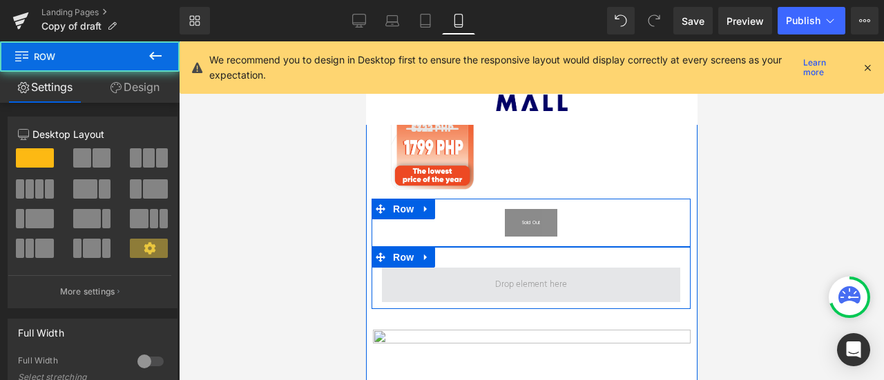
click at [400, 268] on span at bounding box center [530, 285] width 298 height 35
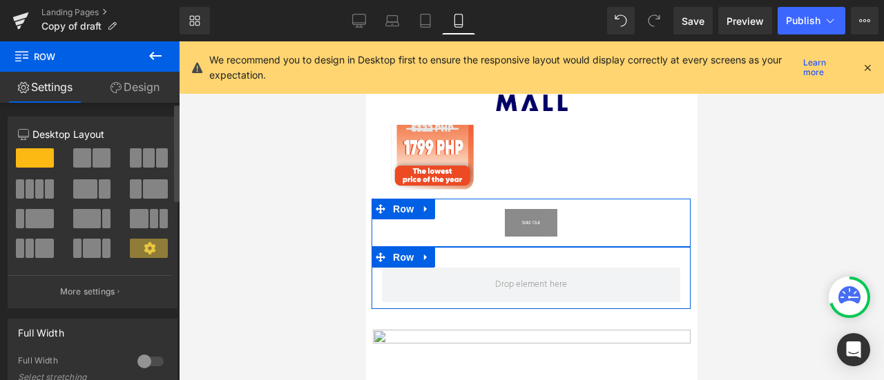
click at [155, 252] on span at bounding box center [149, 248] width 38 height 19
click at [99, 309] on div "Full Width 0 Full Width Select stretching options for row and content." at bounding box center [93, 361] width 186 height 104
click at [100, 298] on p "More settings" at bounding box center [87, 292] width 55 height 12
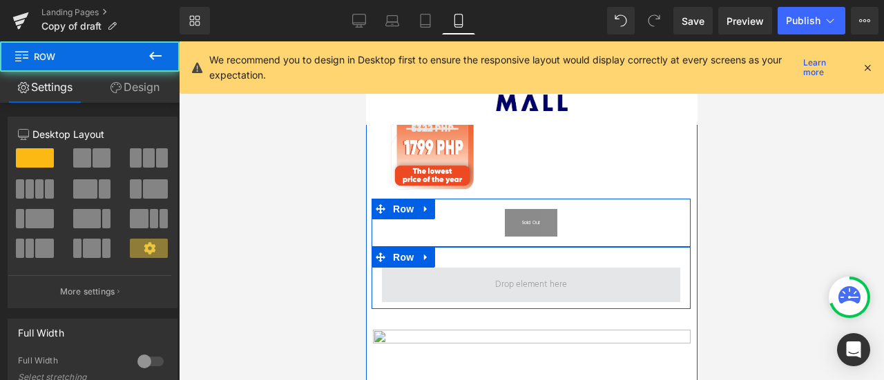
click at [400, 268] on span at bounding box center [530, 285] width 298 height 35
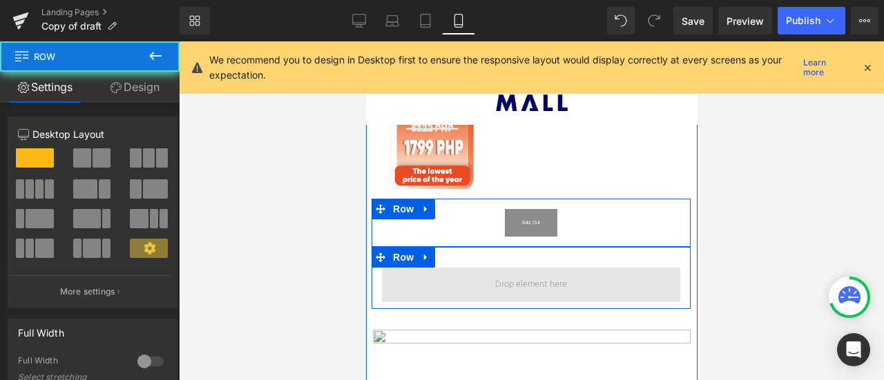
click at [411, 268] on span at bounding box center [530, 285] width 298 height 35
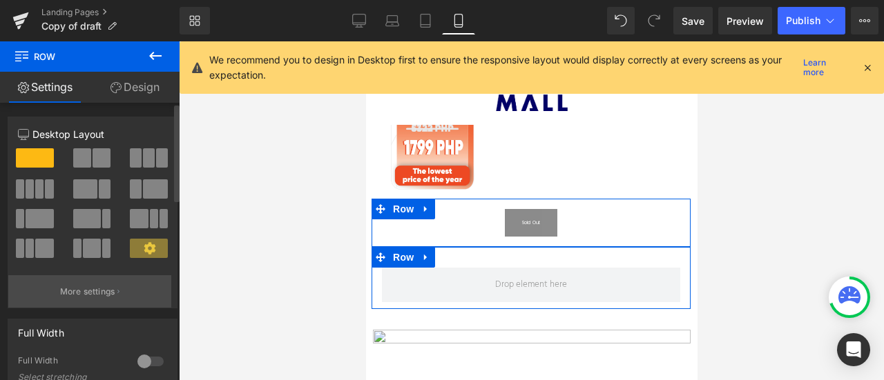
click at [74, 291] on p "More settings" at bounding box center [87, 292] width 55 height 12
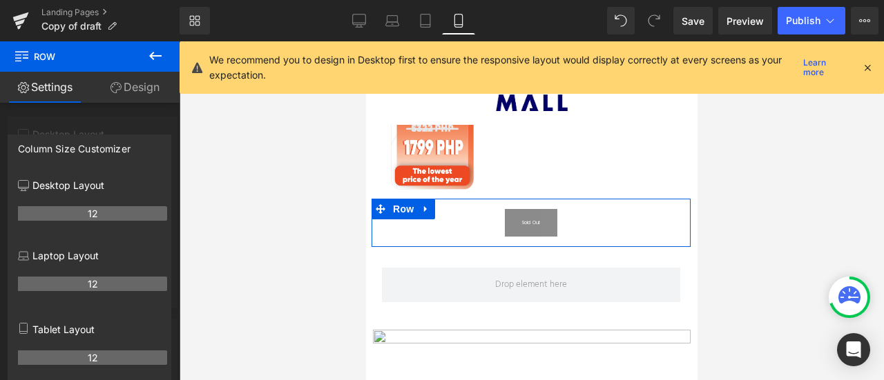
click at [427, 249] on div at bounding box center [530, 210] width 331 height 339
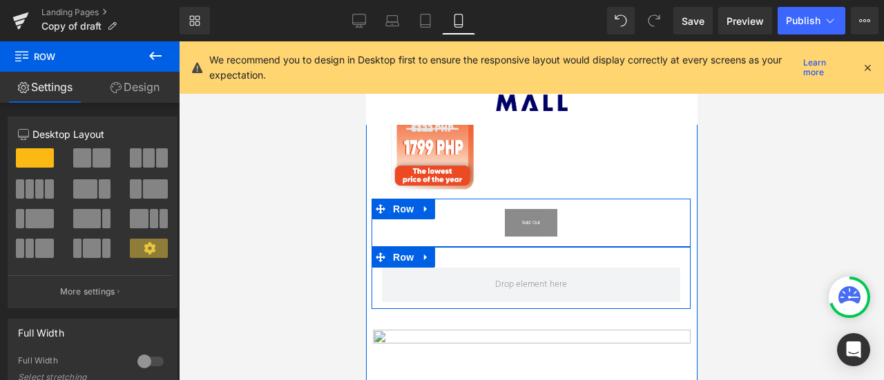
click at [410, 247] on span "Row" at bounding box center [403, 257] width 28 height 21
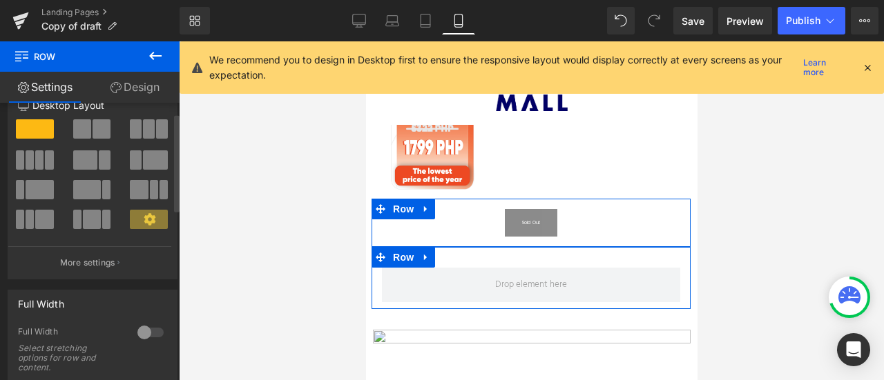
scroll to position [72, 0]
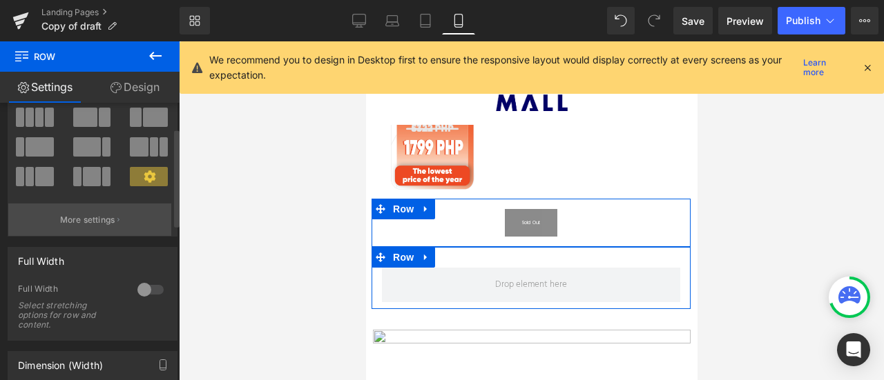
click at [93, 218] on p "More settings" at bounding box center [87, 220] width 55 height 12
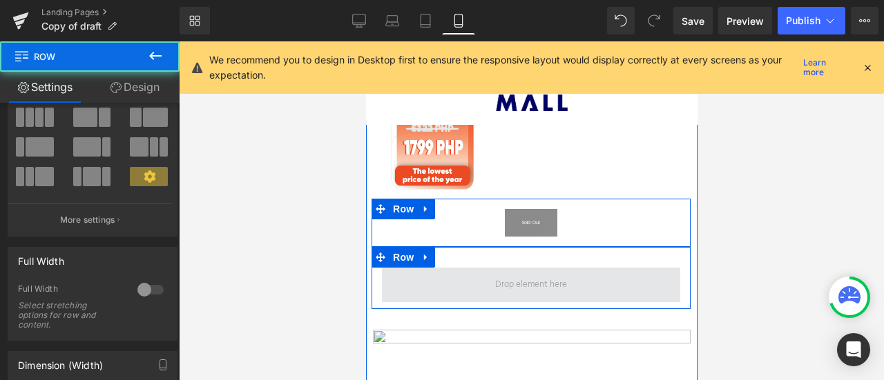
click at [418, 268] on span at bounding box center [530, 285] width 298 height 35
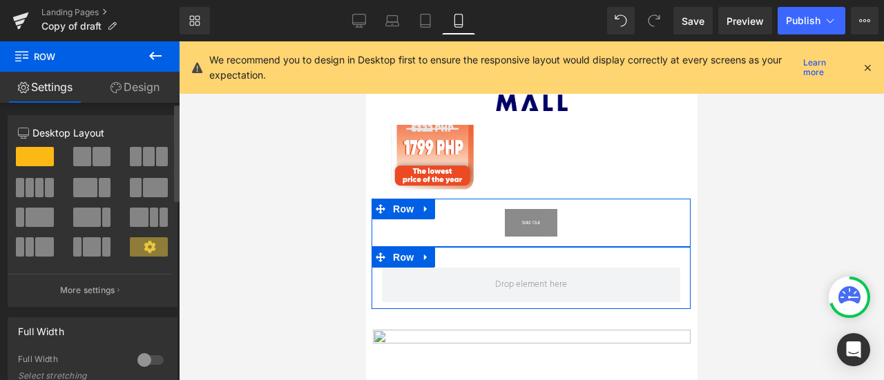
scroll to position [0, 0]
click at [134, 151] on span at bounding box center [136, 157] width 12 height 19
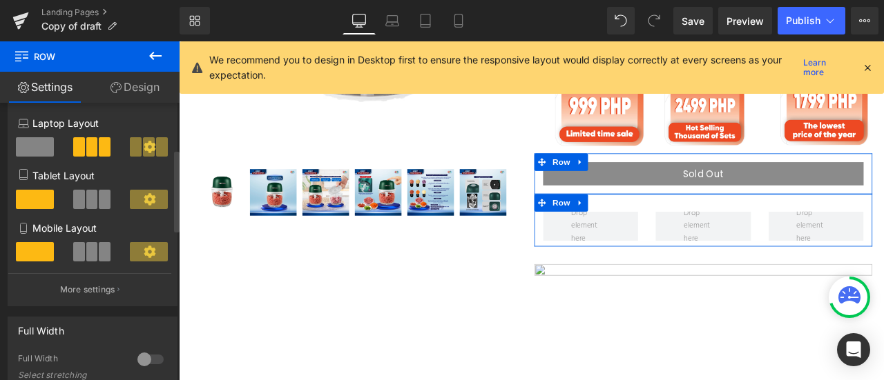
scroll to position [157, 0]
click at [94, 253] on span at bounding box center [92, 251] width 12 height 19
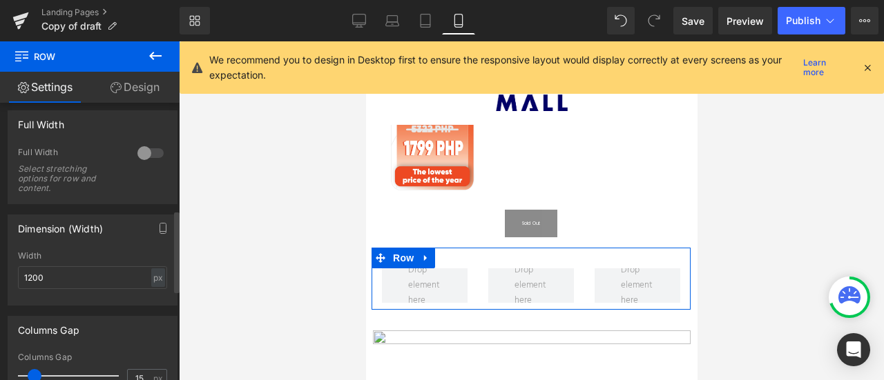
scroll to position [362, 0]
click at [142, 148] on div at bounding box center [150, 154] width 33 height 22
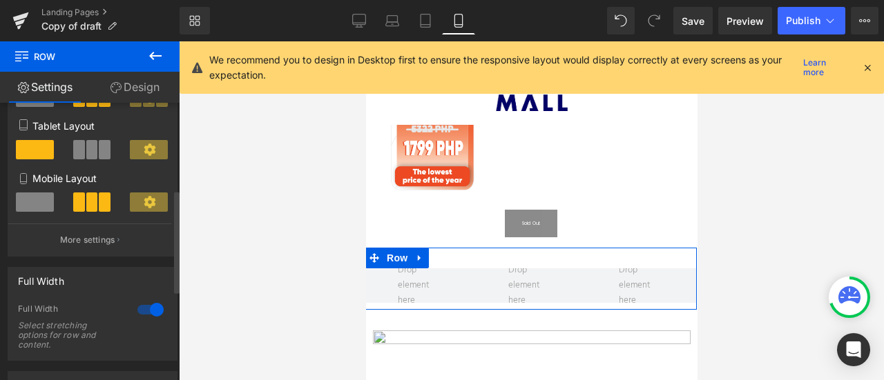
scroll to position [243, 0]
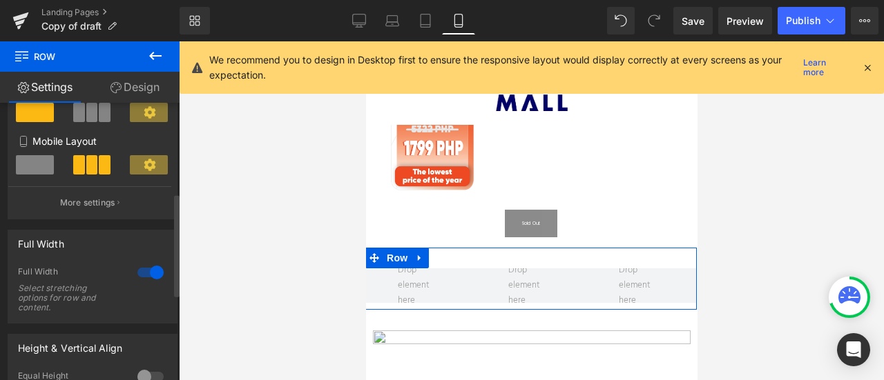
click at [142, 272] on div at bounding box center [150, 273] width 33 height 22
type input "100"
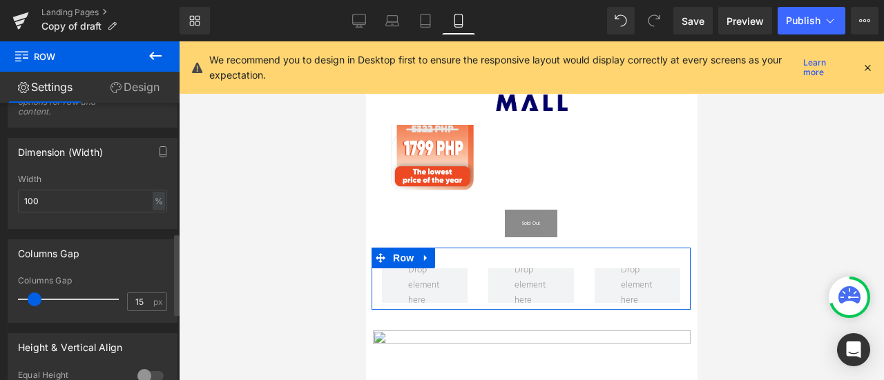
scroll to position [440, 0]
click at [128, 300] on input "15" at bounding box center [140, 301] width 24 height 17
type input "5"
click at [134, 277] on div "Columns Gap" at bounding box center [92, 281] width 149 height 10
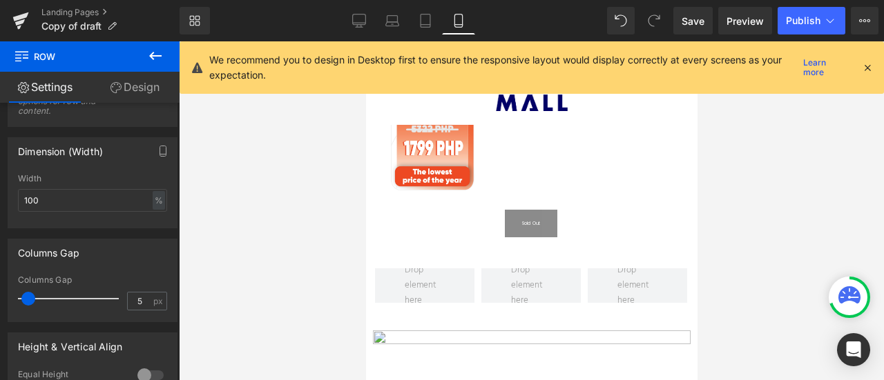
click at [151, 54] on icon at bounding box center [155, 56] width 17 height 17
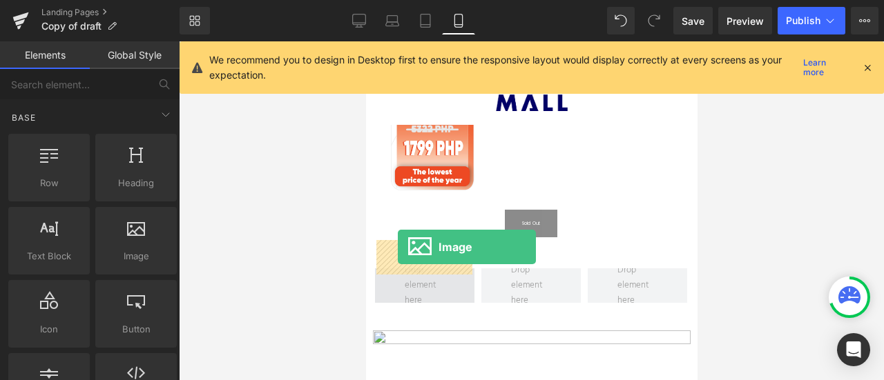
drag, startPoint x: 503, startPoint y: 289, endPoint x: 397, endPoint y: 247, distance: 114.0
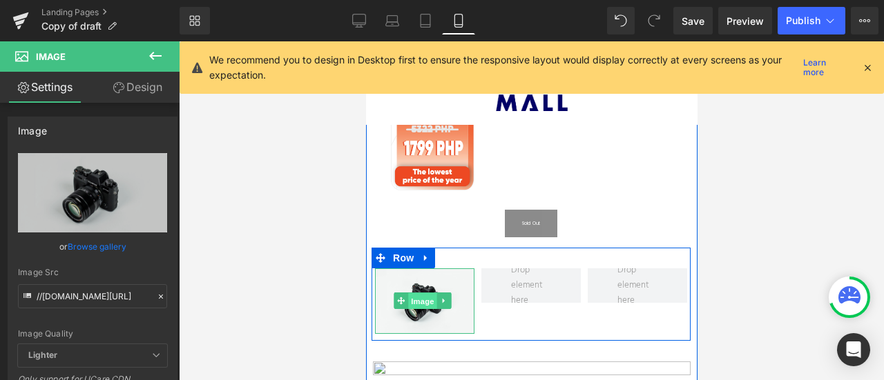
click at [418, 293] on span "Image" at bounding box center [422, 301] width 29 height 17
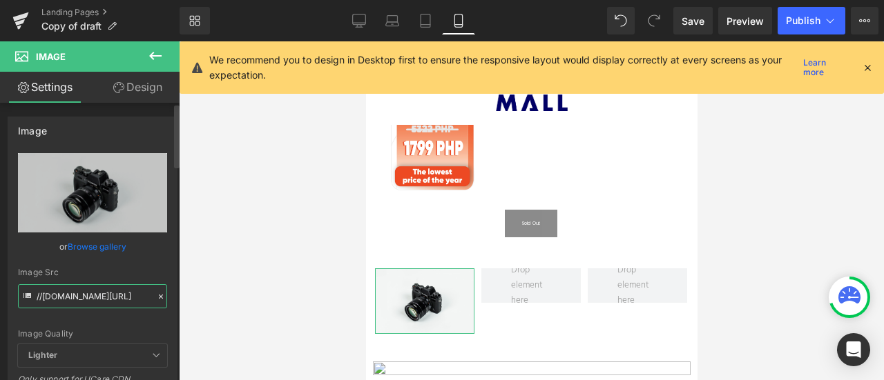
click at [111, 298] on input "//d1um8515vdn9kb.cloudfront.net/images/parallax.jpg" at bounding box center [92, 297] width 149 height 24
paste input "[URL][DOMAIN_NAME]"
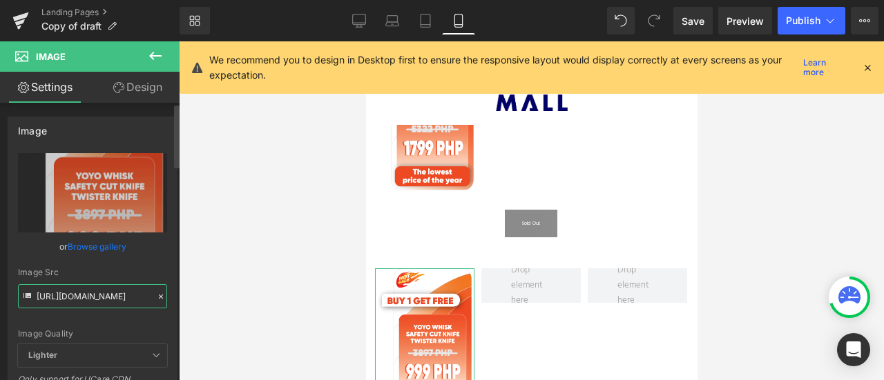
type input "[URL][DOMAIN_NAME]"
click at [135, 256] on div "Image Quality Lighter Lightest Lighter Lighter Lightest Only support for UCare …" at bounding box center [92, 248] width 149 height 191
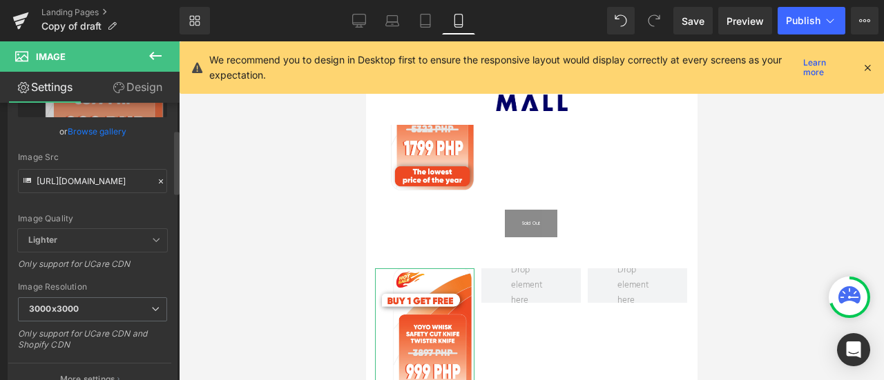
scroll to position [116, 0]
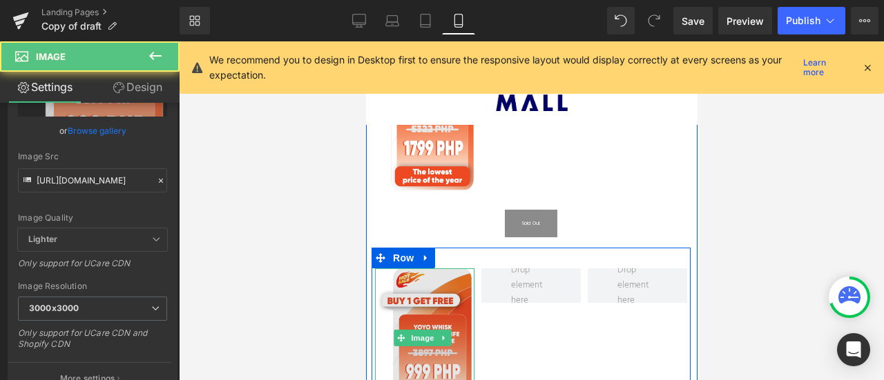
click at [421, 283] on img at bounding box center [423, 339] width 99 height 140
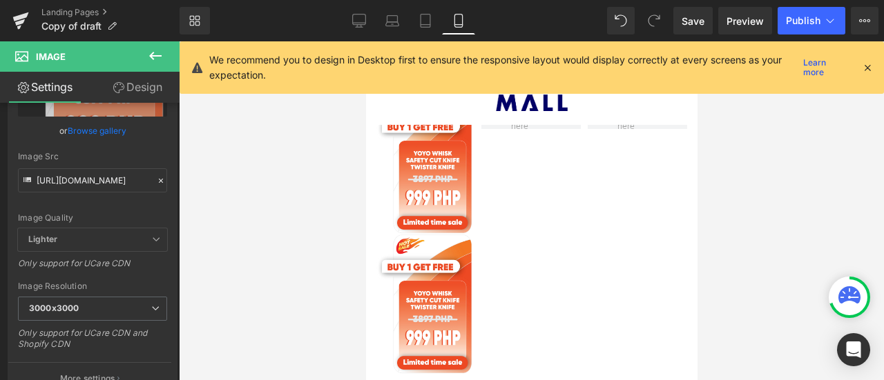
scroll to position [1387, 0]
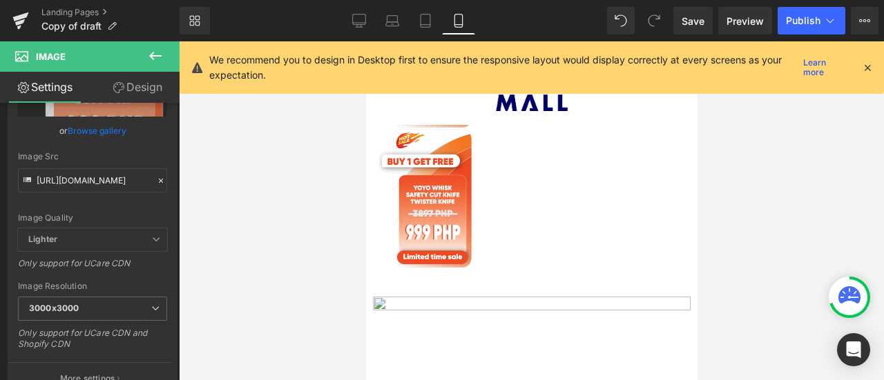
click at [764, 122] on div at bounding box center [531, 210] width 705 height 339
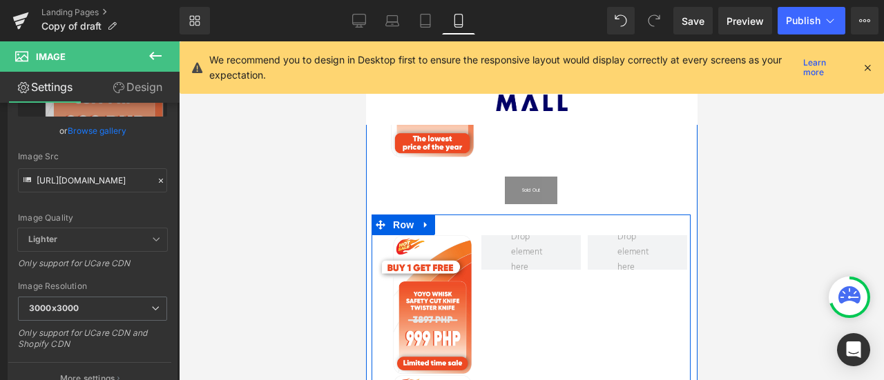
scroll to position [1103, 0]
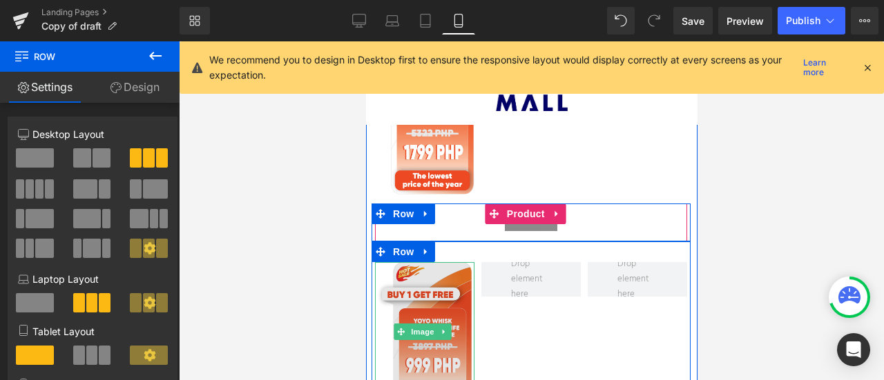
click at [423, 311] on img at bounding box center [423, 332] width 99 height 140
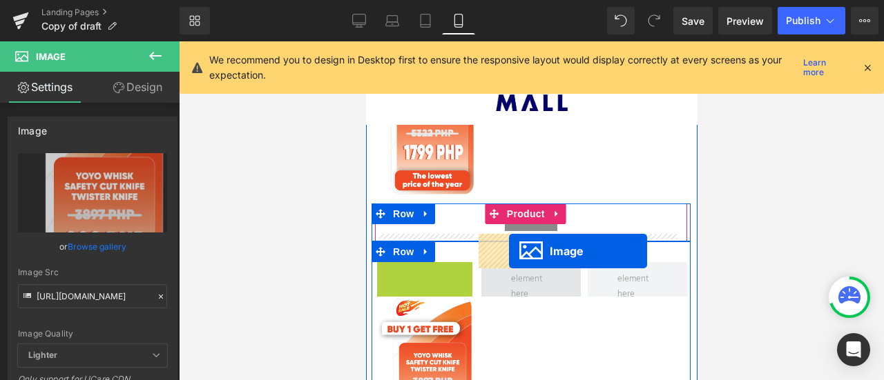
drag, startPoint x: 424, startPoint y: 302, endPoint x: 508, endPoint y: 251, distance: 98.5
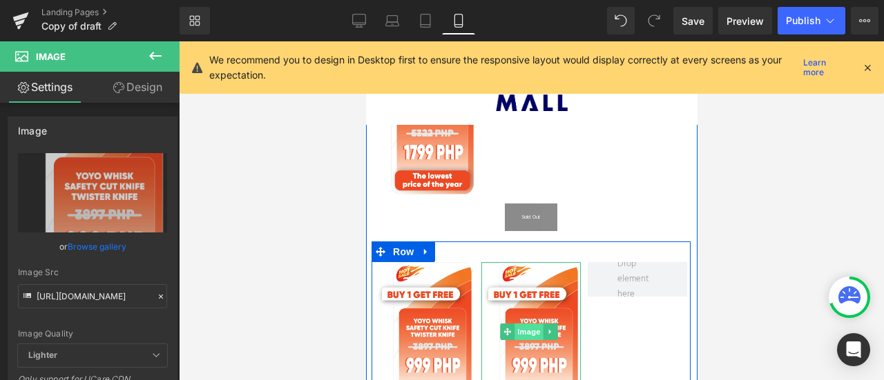
click at [522, 324] on span "Image" at bounding box center [528, 332] width 29 height 17
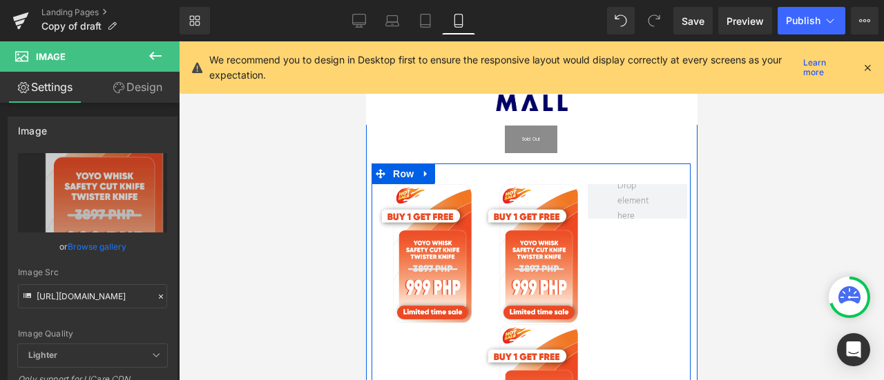
scroll to position [1152, 0]
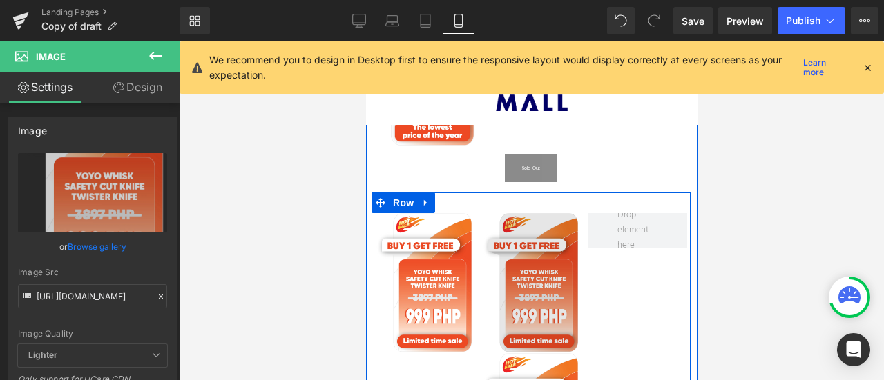
click at [529, 244] on img at bounding box center [530, 283] width 99 height 140
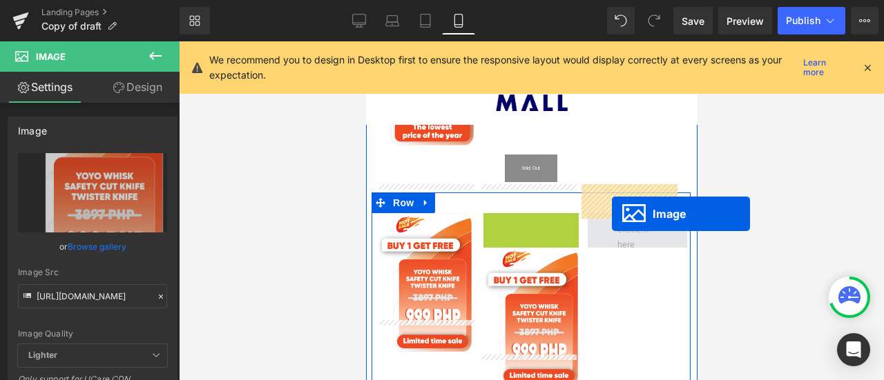
drag, startPoint x: 529, startPoint y: 255, endPoint x: 611, endPoint y: 213, distance: 92.0
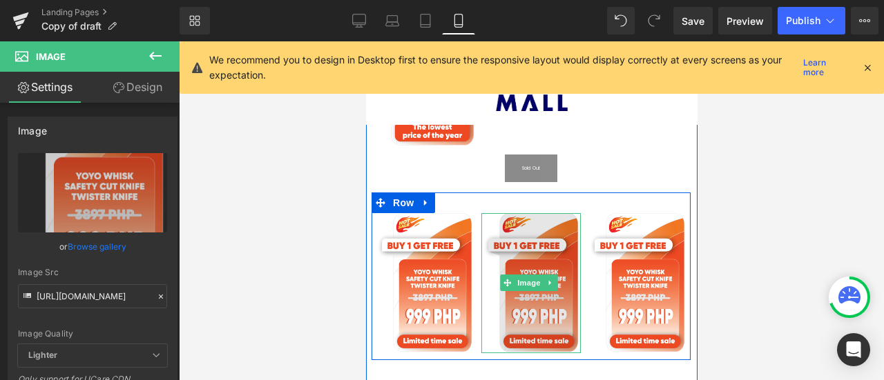
click at [529, 269] on img at bounding box center [530, 283] width 99 height 140
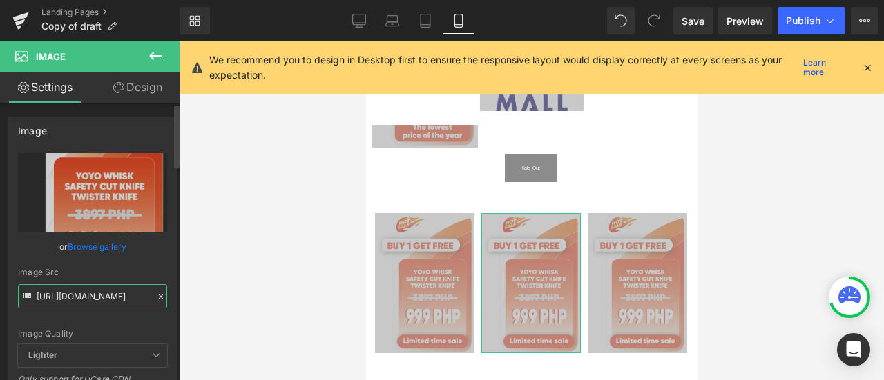
click at [98, 300] on input "[URL][DOMAIN_NAME]" at bounding box center [92, 297] width 149 height 24
paste input "2.webp?v=1760500505"
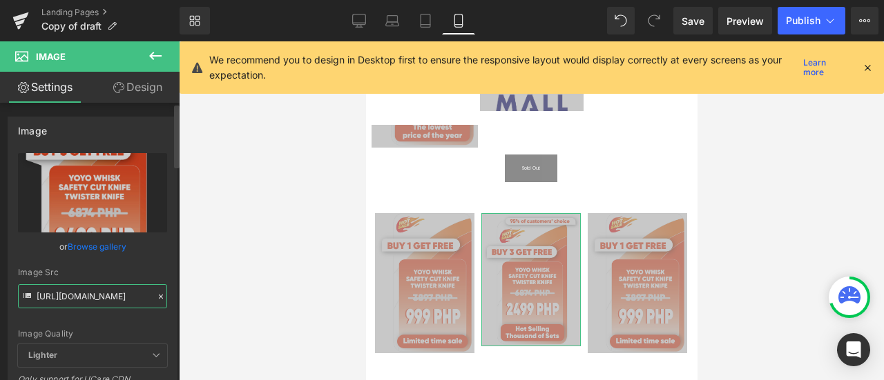
type input "[URL][DOMAIN_NAME]"
click at [134, 258] on div "Image Quality Lighter Lightest Lighter Lighter Lightest Only support for UCare …" at bounding box center [92, 248] width 149 height 191
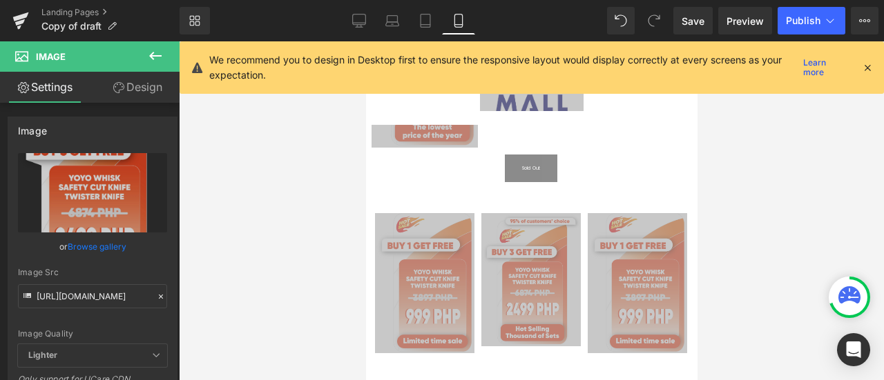
click at [767, 206] on div at bounding box center [531, 210] width 705 height 339
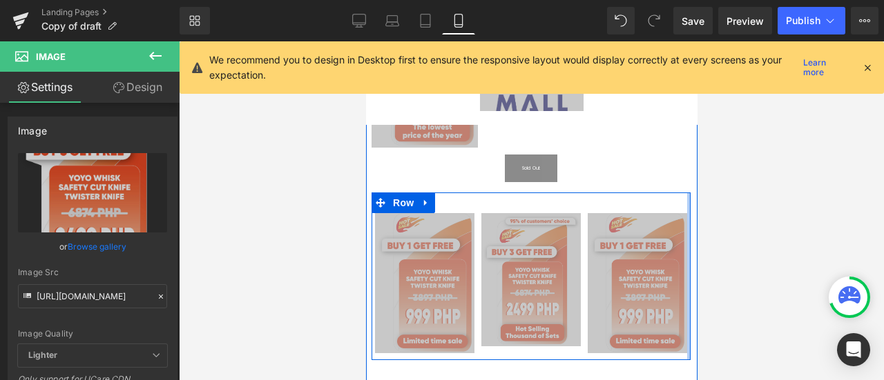
click at [686, 196] on div at bounding box center [687, 277] width 3 height 168
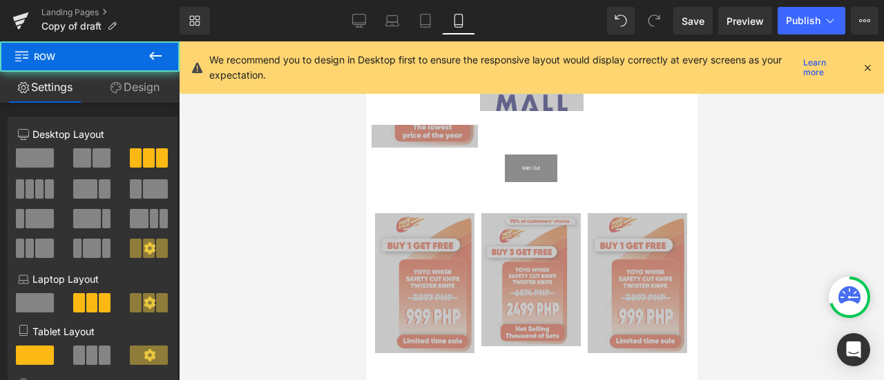
scroll to position [1449, 0]
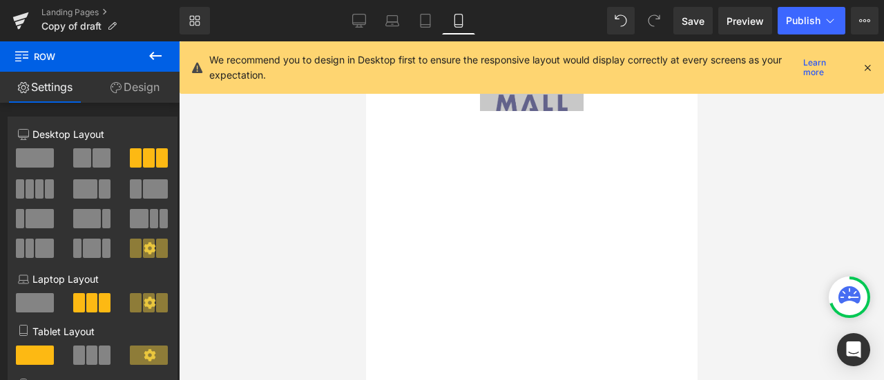
click at [314, 235] on div at bounding box center [531, 210] width 705 height 339
click at [291, 231] on div at bounding box center [531, 210] width 705 height 339
click at [870, 64] on icon at bounding box center [867, 67] width 12 height 12
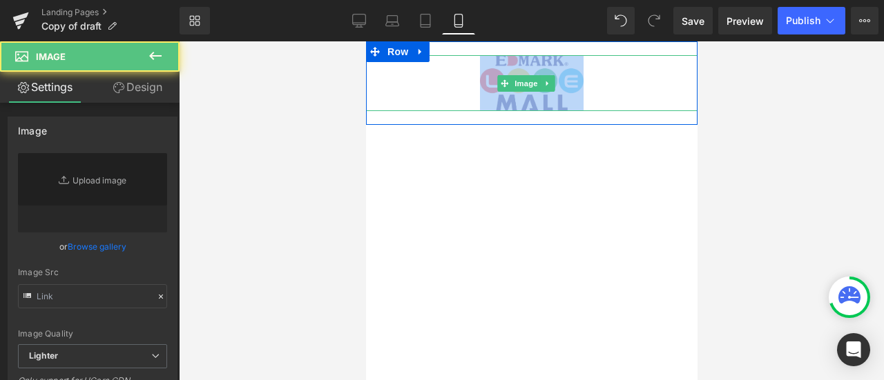
type input "https://ucarecdn.com/e3ca0b0f-ef14-4b2e-935e-89245c6d9762/-/format/auto/-/previ…"
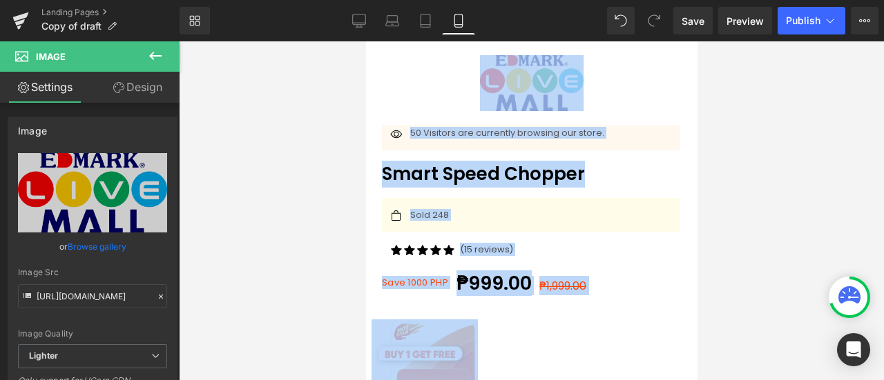
scroll to position [485, 0]
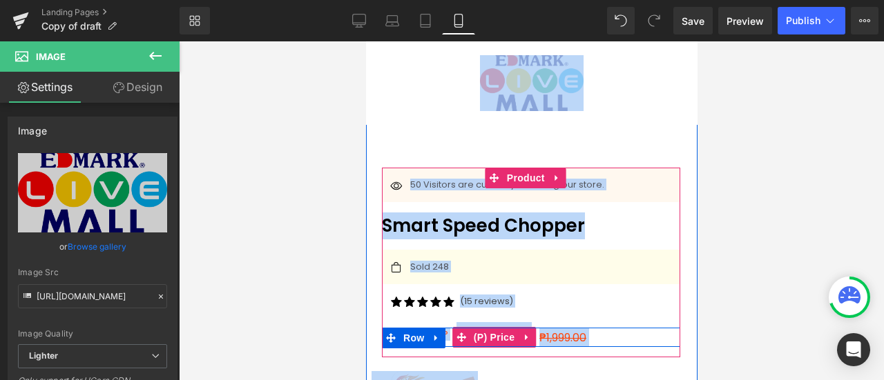
click at [621, 328] on div "₱999.00 ₱1,999.00" at bounding box center [568, 337] width 224 height 19
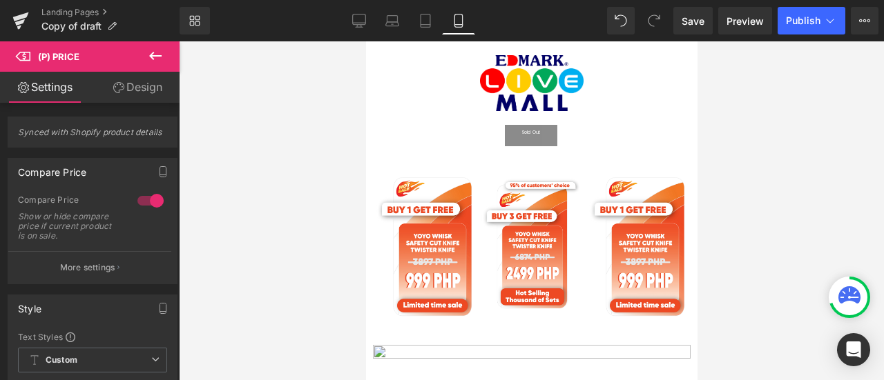
scroll to position [1153, 0]
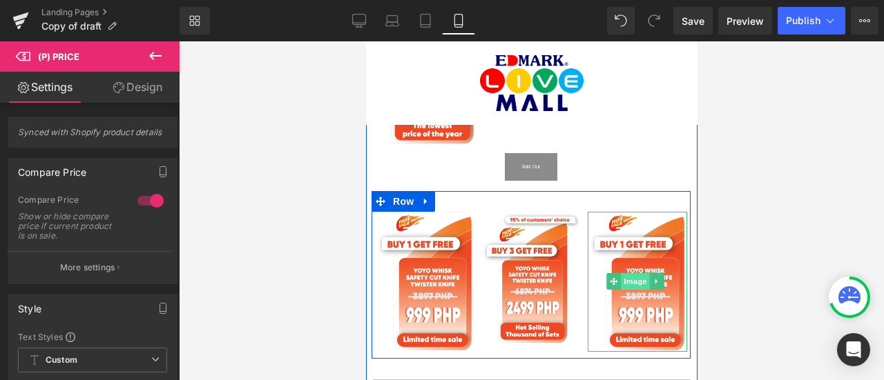
click at [625, 273] on span "Image" at bounding box center [635, 281] width 29 height 17
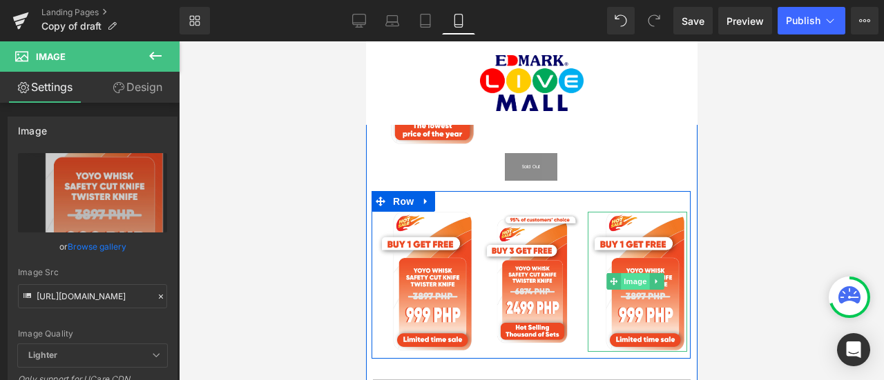
click at [628, 273] on span "Image" at bounding box center [635, 281] width 29 height 17
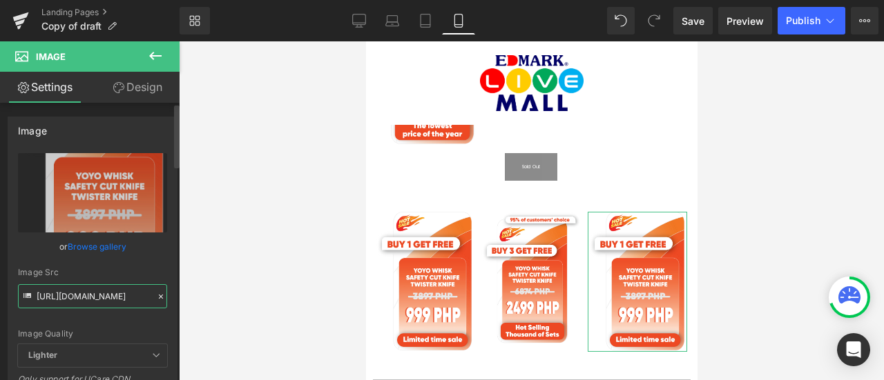
click at [111, 299] on input "[URL][DOMAIN_NAME]" at bounding box center [92, 297] width 149 height 24
paste input "3.webp?v=1760500505"
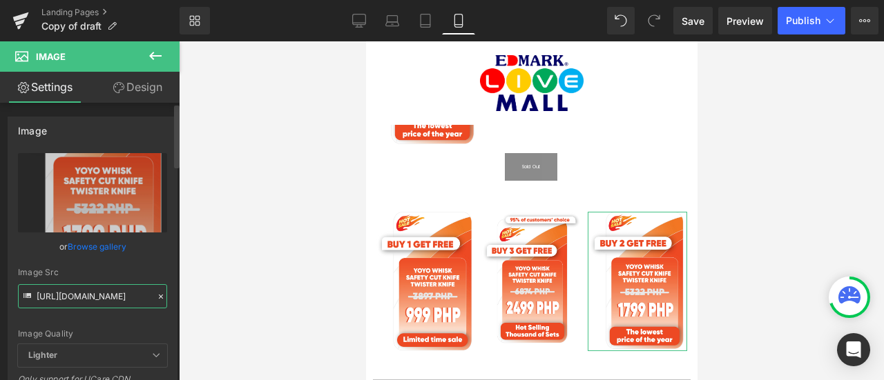
type input "[URL][DOMAIN_NAME]"
click at [153, 255] on div "Image Quality Lighter Lightest Lighter Lighter Lightest Only support for UCare …" at bounding box center [92, 248] width 149 height 191
click at [807, 208] on div at bounding box center [531, 210] width 705 height 339
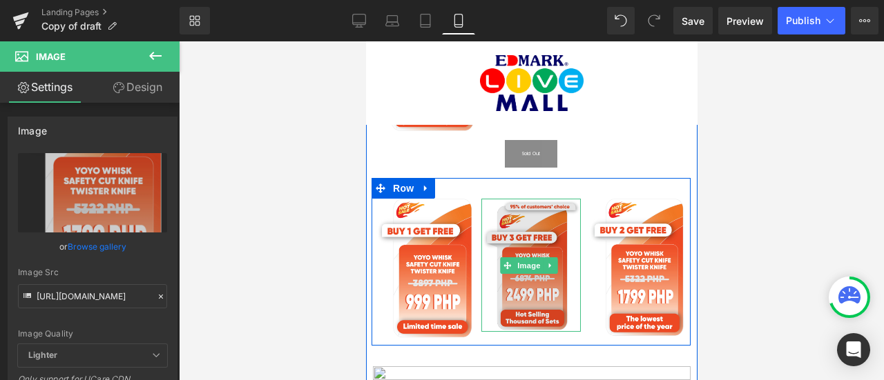
scroll to position [1170, 0]
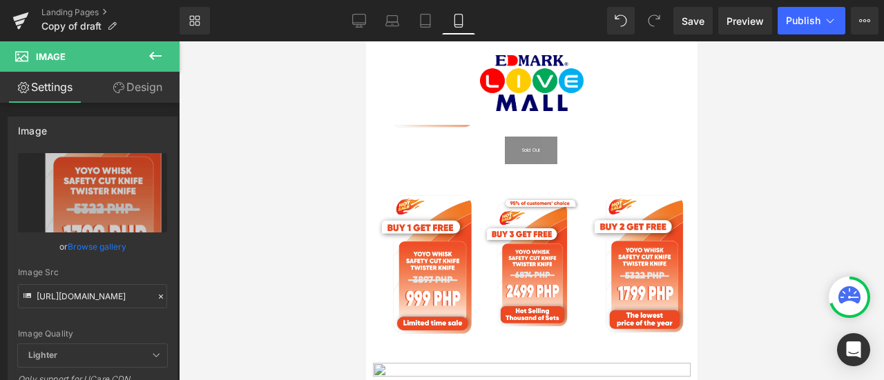
click at [258, 237] on div at bounding box center [531, 210] width 705 height 339
click at [770, 238] on div at bounding box center [531, 210] width 705 height 339
click at [735, 240] on div at bounding box center [531, 210] width 705 height 339
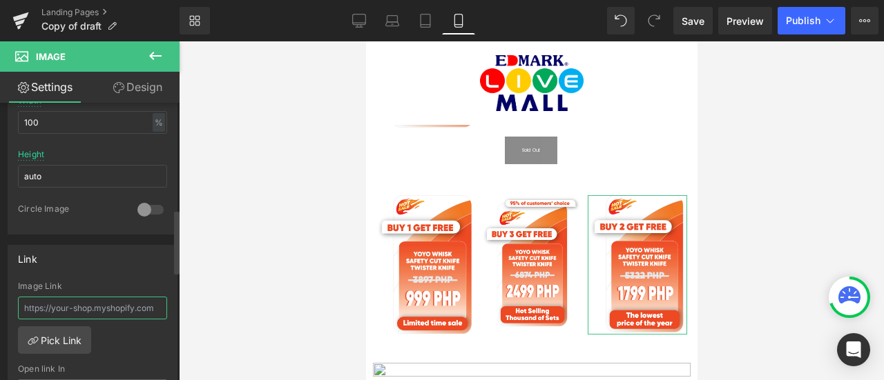
click at [89, 300] on div "Image Link" at bounding box center [92, 304] width 149 height 45
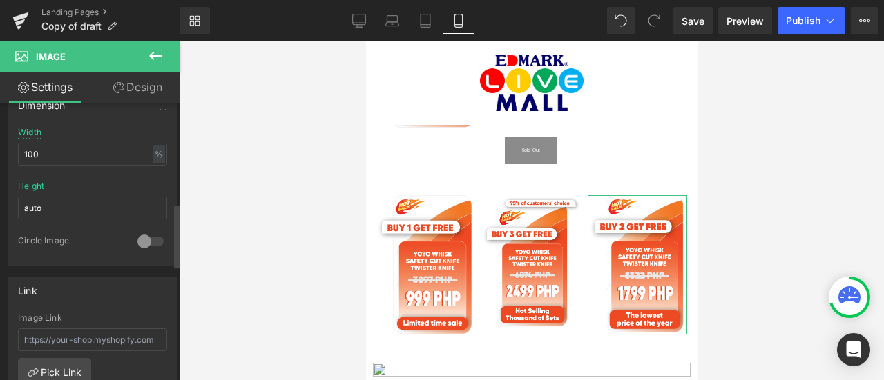
click at [89, 300] on div "Link Image Link Pick Link Current Tab New Tab Open link In Current Tab Current …" at bounding box center [93, 366] width 170 height 179
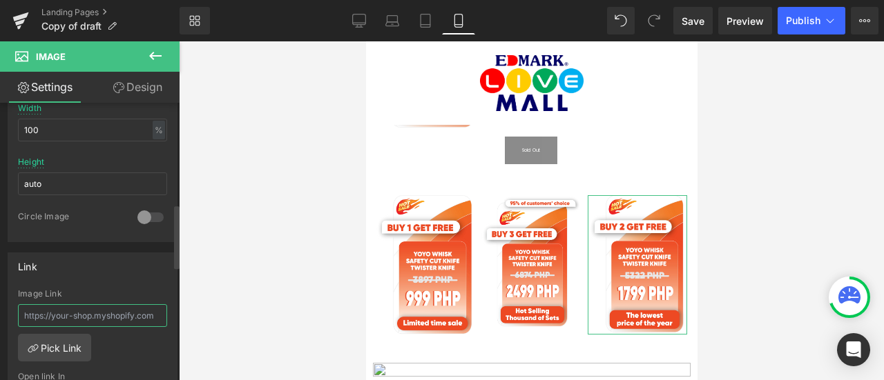
click at [89, 305] on input "text" at bounding box center [92, 316] width 149 height 23
click at [89, 302] on input "text" at bounding box center [92, 313] width 149 height 23
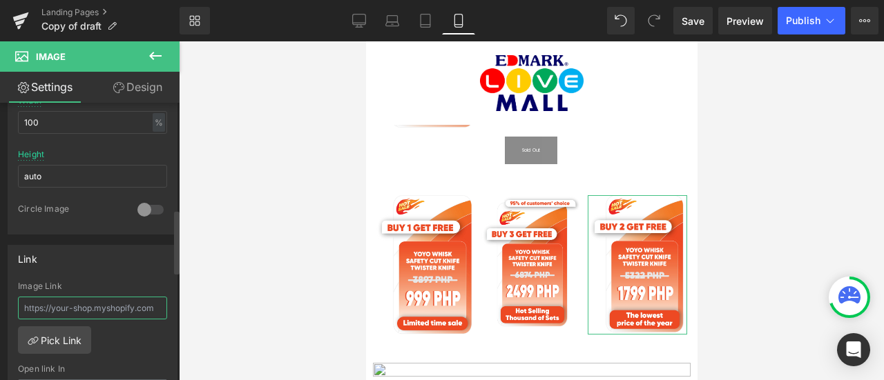
click at [89, 300] on input "text" at bounding box center [92, 308] width 149 height 23
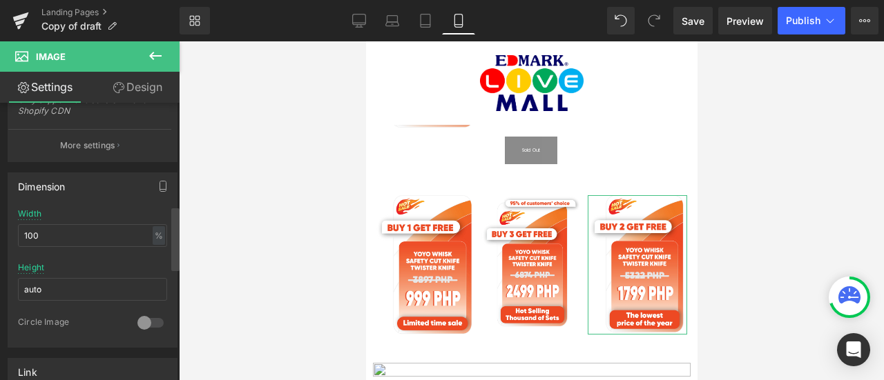
scroll to position [318, 0]
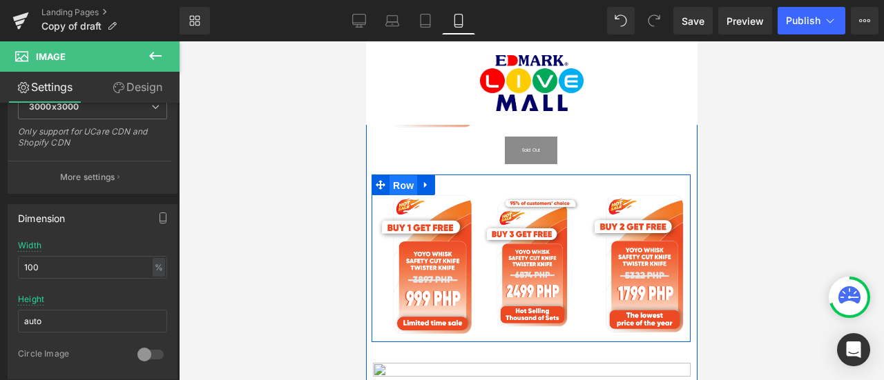
click at [412, 175] on span "Row" at bounding box center [403, 185] width 28 height 21
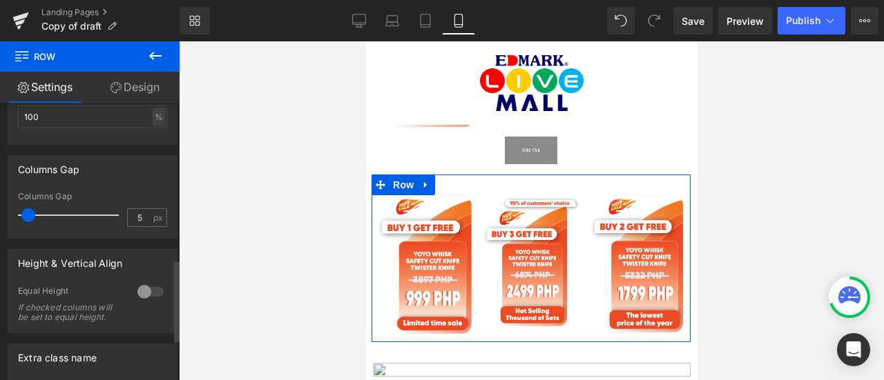
scroll to position [542, 0]
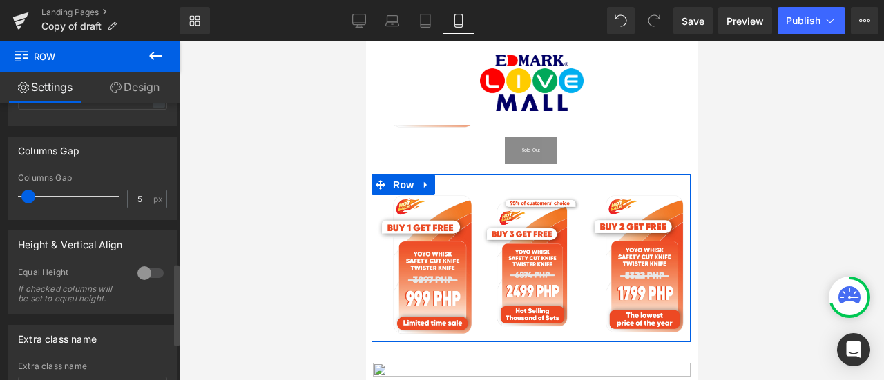
click at [138, 276] on div at bounding box center [150, 273] width 33 height 22
click at [122, 215] on div at bounding box center [92, 215] width 149 height 9
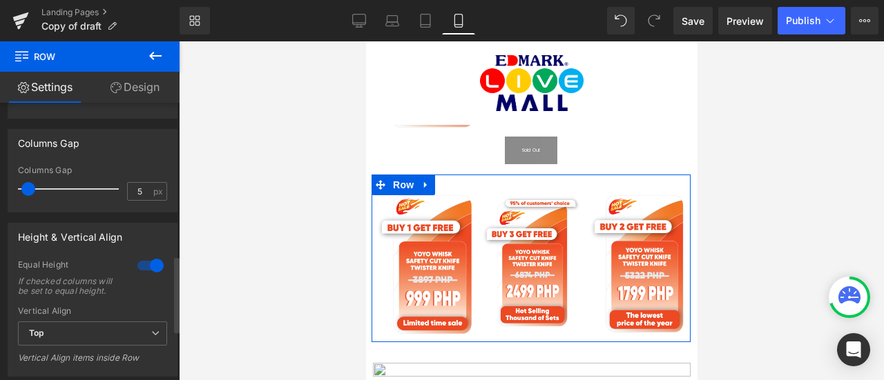
scroll to position [557, 0]
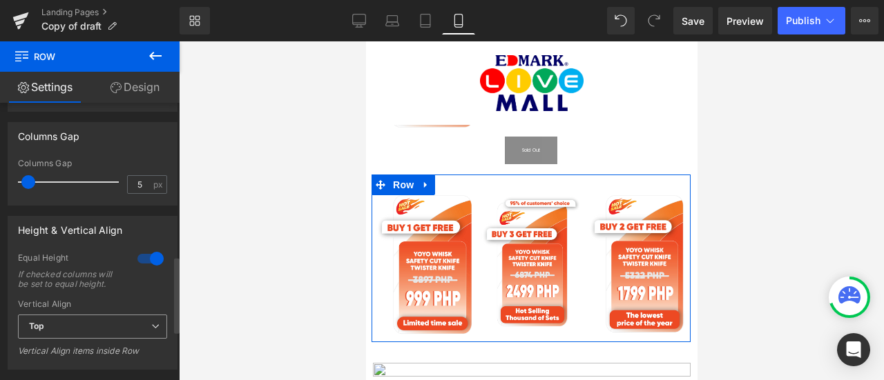
click at [110, 338] on span "Top" at bounding box center [92, 327] width 149 height 24
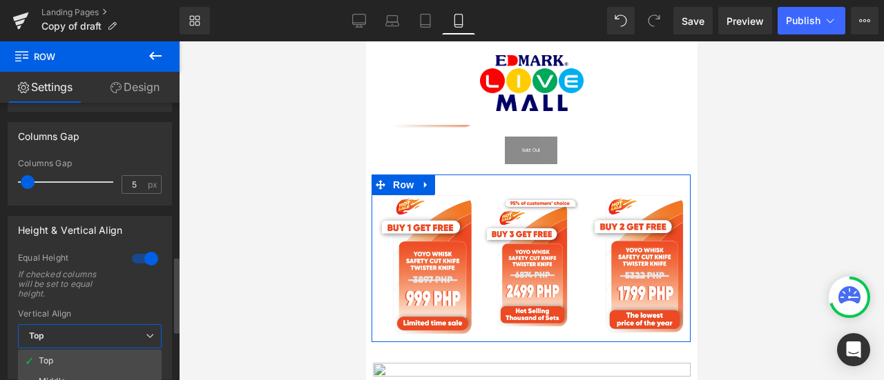
click at [135, 334] on span "Top" at bounding box center [90, 337] width 144 height 24
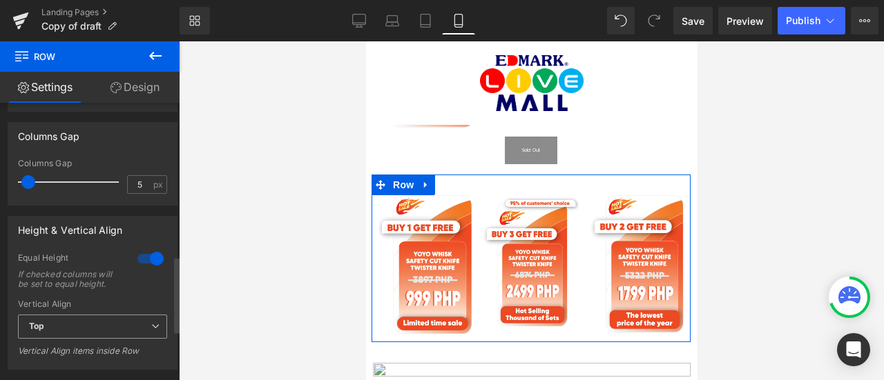
click at [151, 331] on icon at bounding box center [155, 326] width 8 height 8
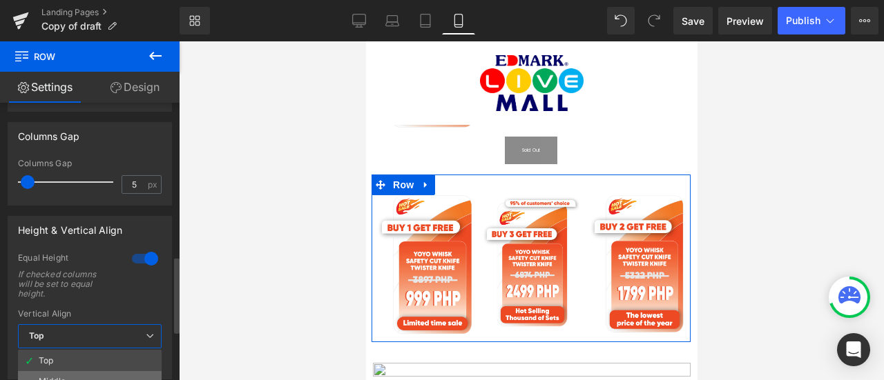
click at [137, 374] on li "Middle" at bounding box center [90, 382] width 144 height 21
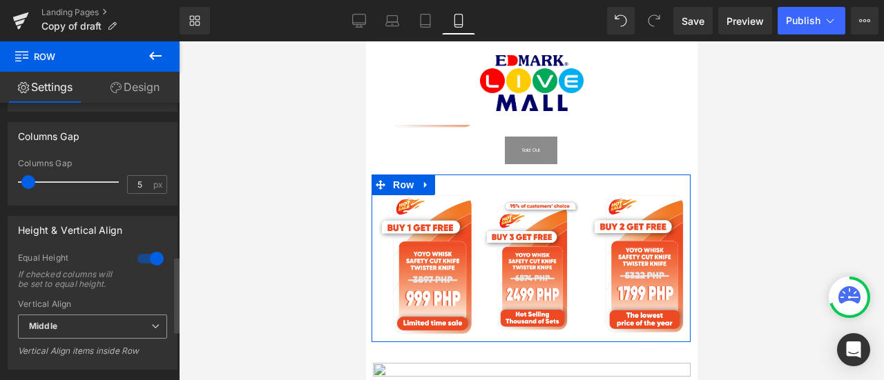
click at [113, 336] on span "Middle" at bounding box center [92, 327] width 149 height 24
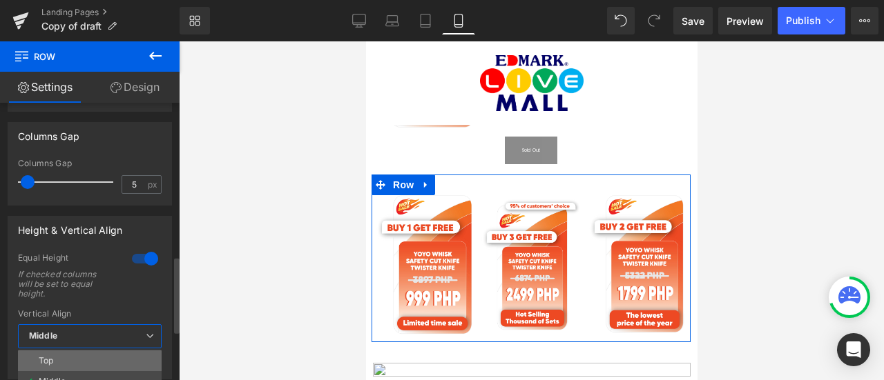
click at [109, 354] on li "Top" at bounding box center [90, 361] width 144 height 21
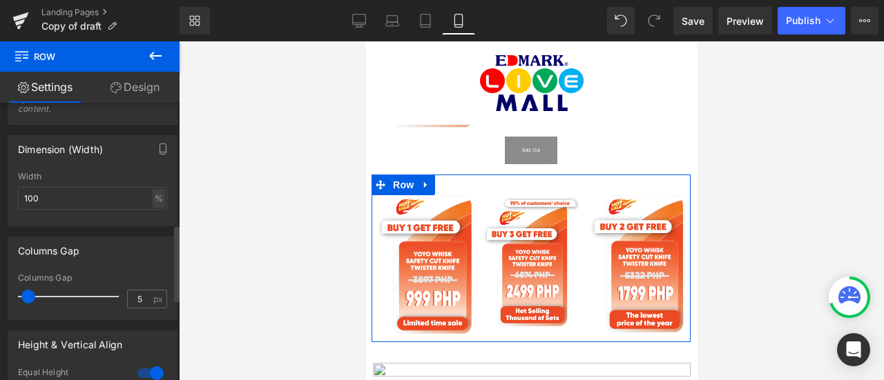
scroll to position [442, 0]
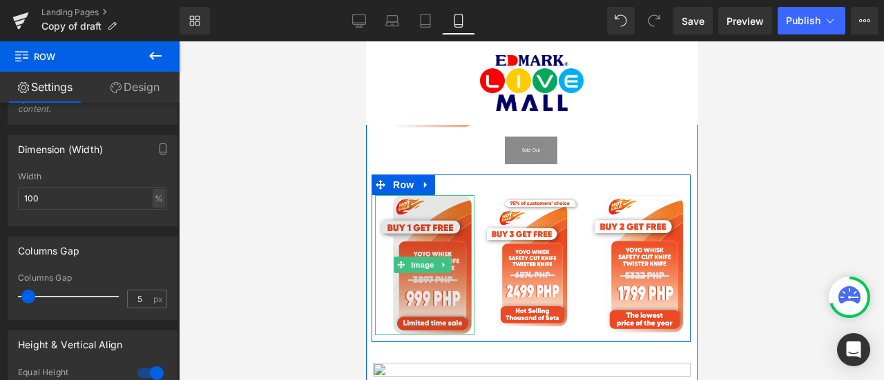
click at [423, 206] on img at bounding box center [423, 265] width 99 height 140
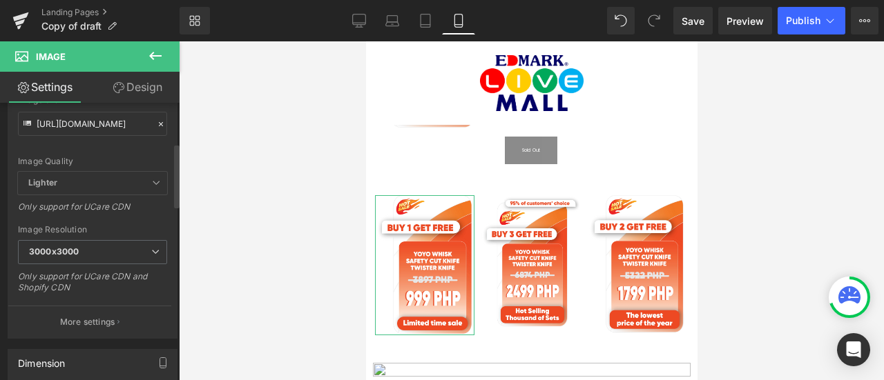
scroll to position [175, 0]
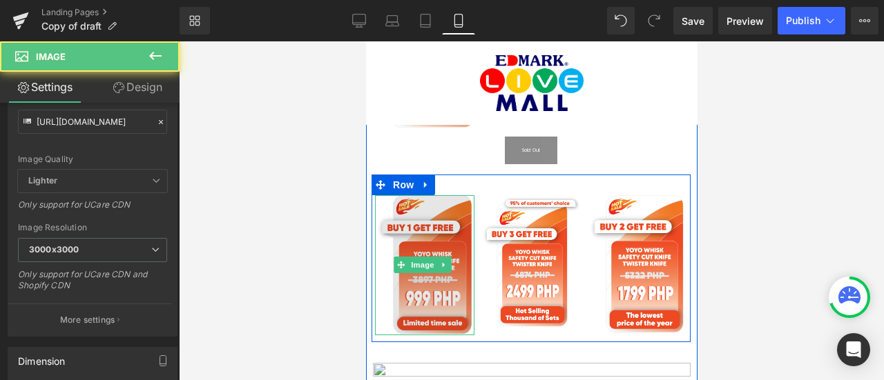
click at [450, 206] on img at bounding box center [423, 265] width 99 height 140
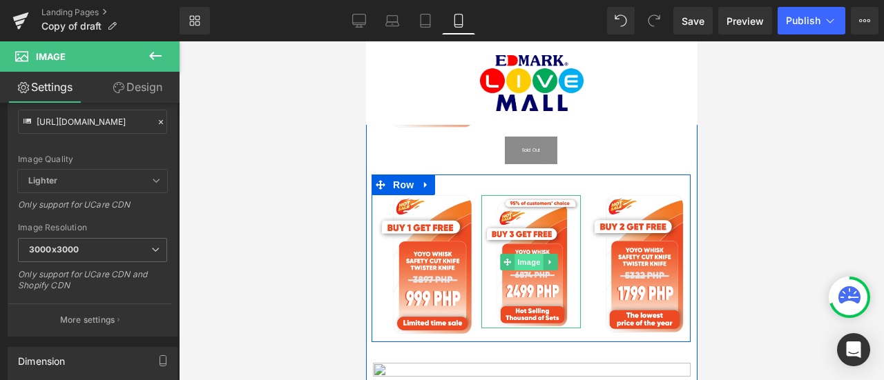
click at [521, 254] on span "Image" at bounding box center [528, 262] width 29 height 17
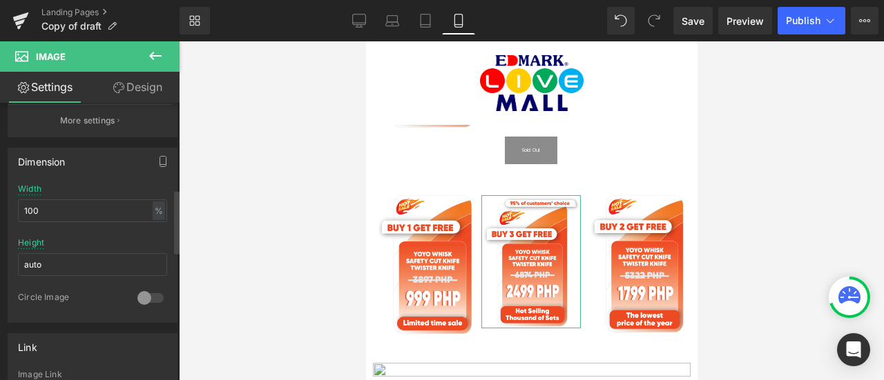
scroll to position [374, 0]
click at [93, 215] on input "100" at bounding box center [92, 211] width 149 height 23
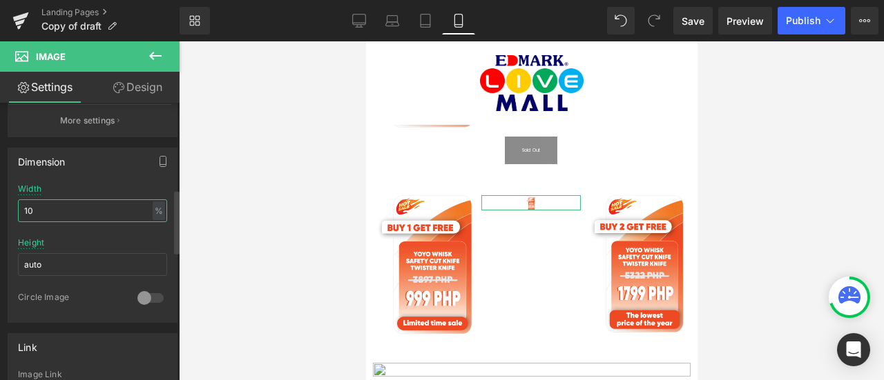
type input "1"
type input "80"
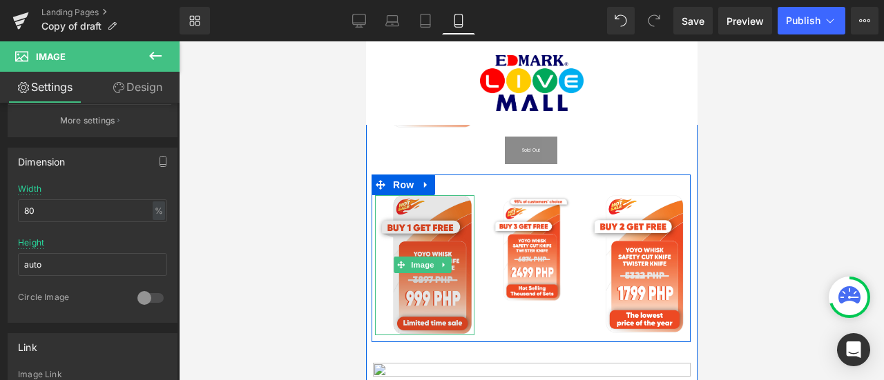
click at [419, 278] on img at bounding box center [423, 265] width 99 height 140
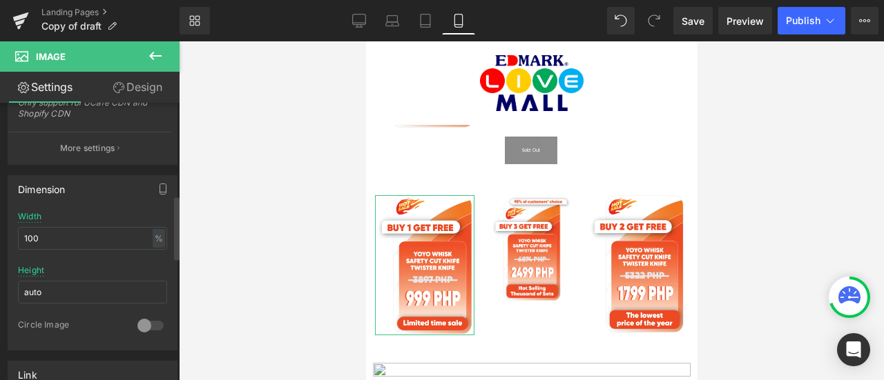
scroll to position [442, 0]
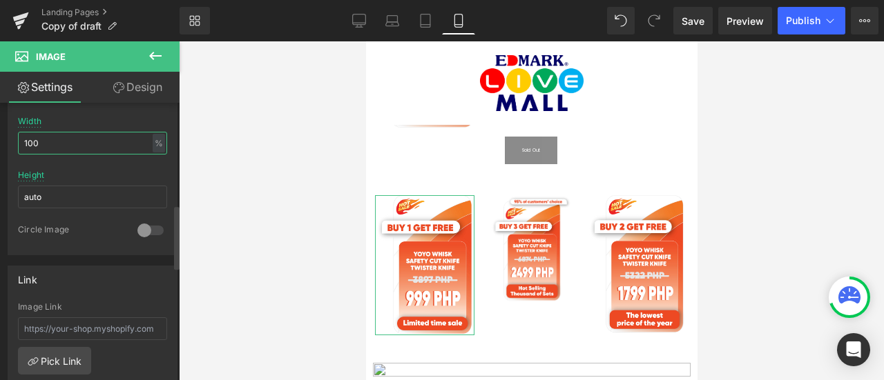
click at [52, 144] on input "100" at bounding box center [92, 143] width 149 height 23
type input "80"
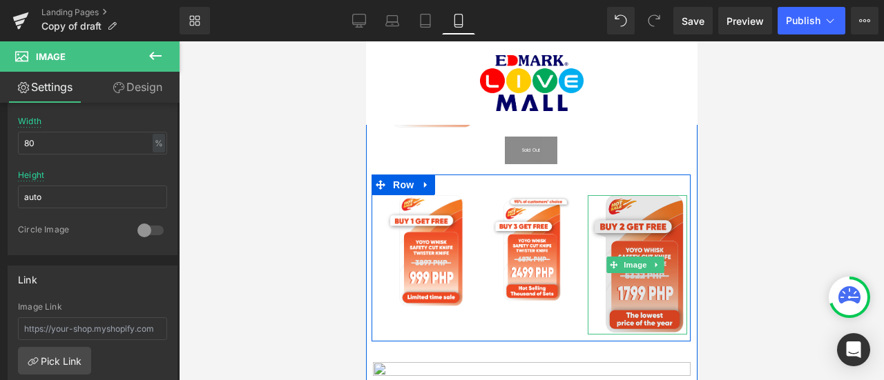
click at [649, 220] on img at bounding box center [636, 264] width 99 height 139
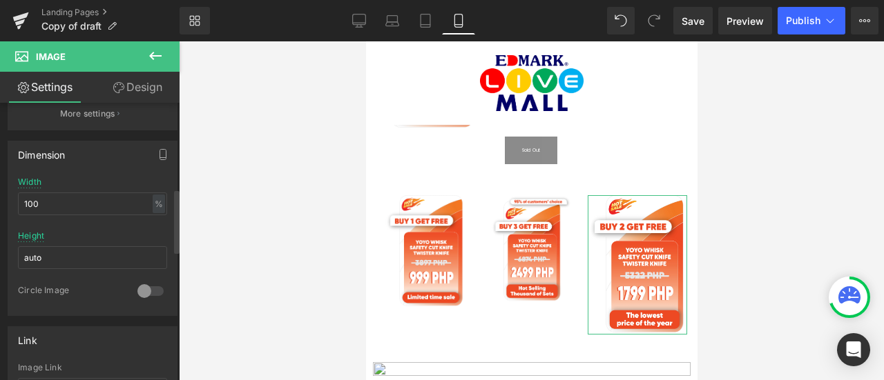
scroll to position [385, 0]
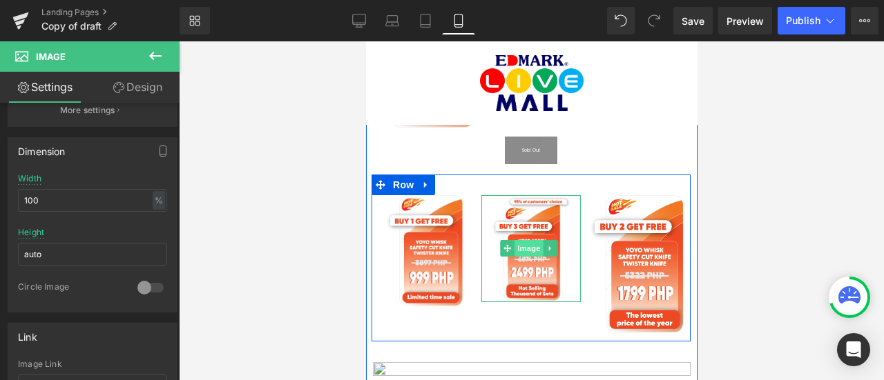
click at [535, 240] on span "Image" at bounding box center [528, 248] width 29 height 17
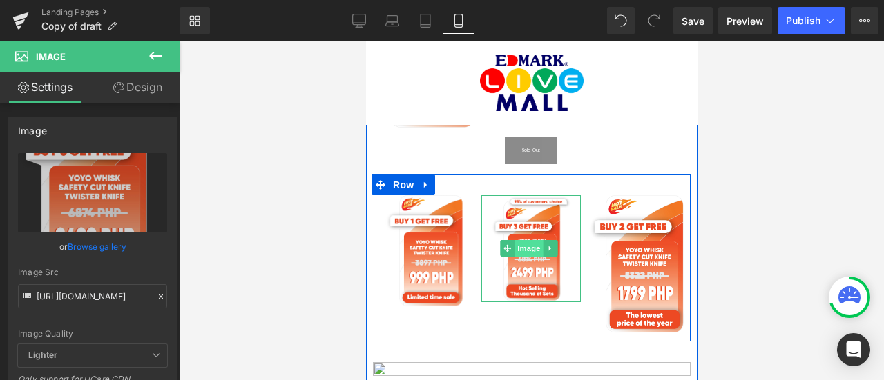
click at [530, 240] on span "Image" at bounding box center [528, 248] width 29 height 17
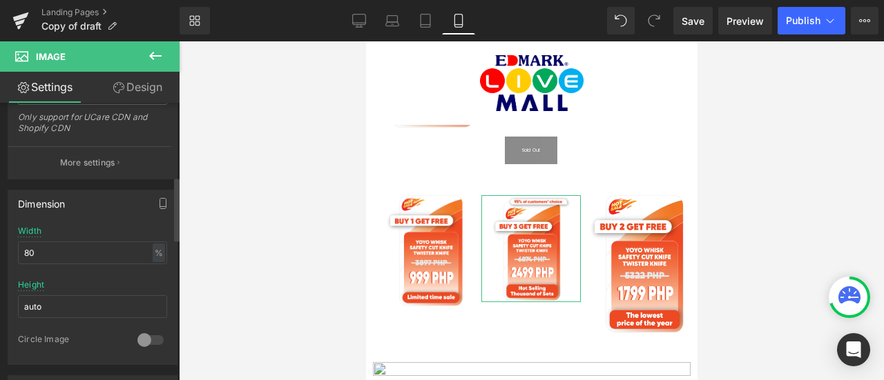
scroll to position [333, 0]
click at [58, 245] on input "80" at bounding box center [92, 252] width 149 height 23
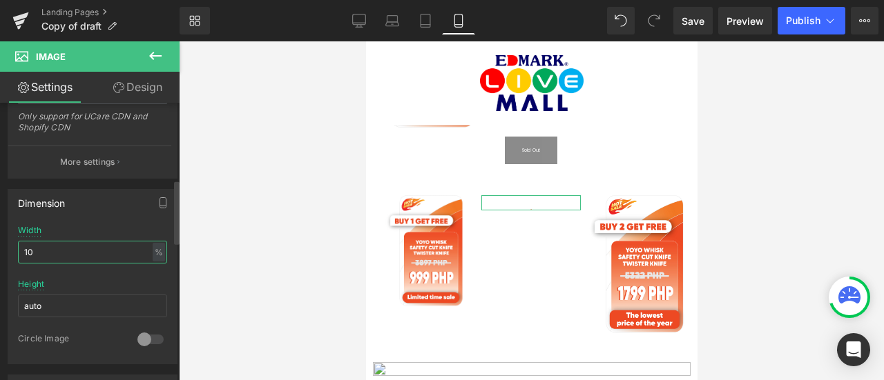
type input "100"
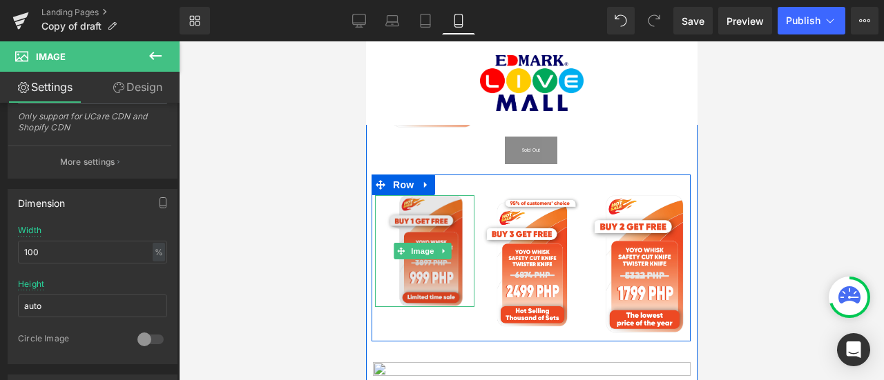
click at [398, 247] on img at bounding box center [423, 251] width 79 height 113
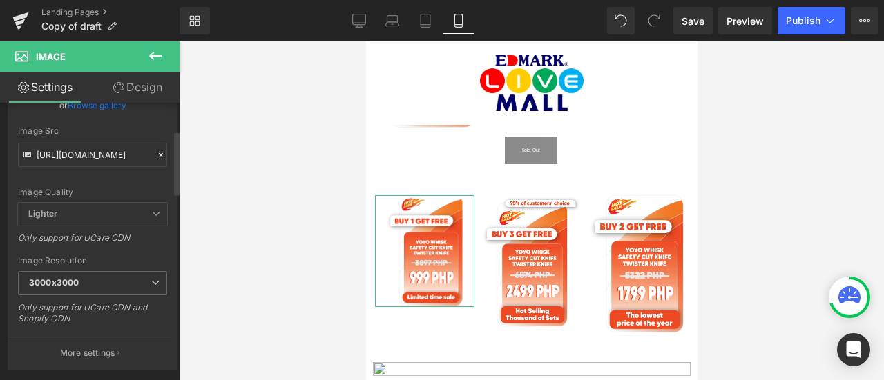
scroll to position [159, 0]
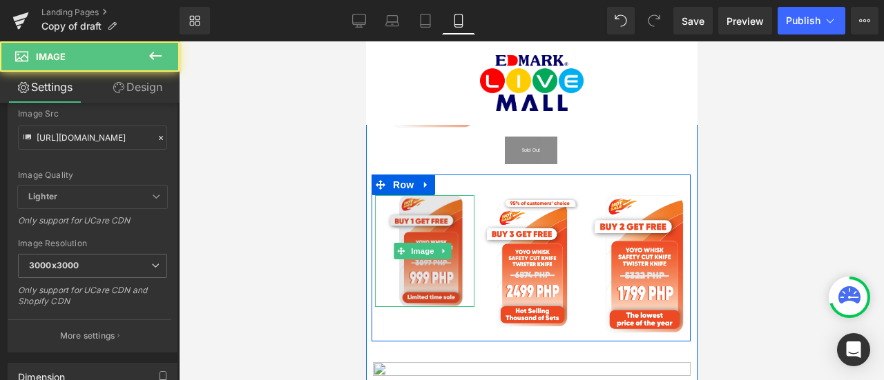
click at [436, 204] on img at bounding box center [423, 251] width 79 height 113
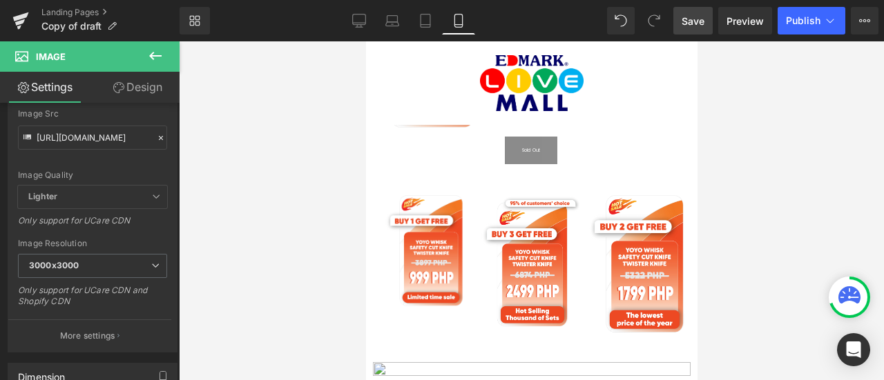
click at [686, 24] on span "Save" at bounding box center [693, 21] width 23 height 15
